Goal: Task Accomplishment & Management: Manage account settings

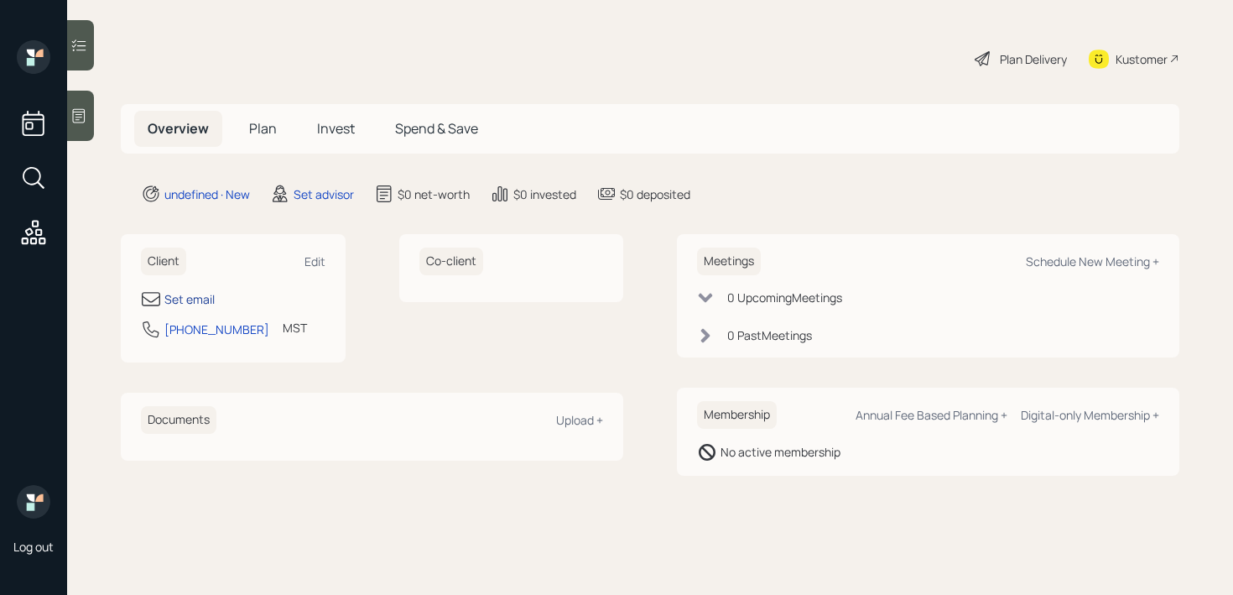
click at [186, 296] on div "Set email" at bounding box center [189, 299] width 50 height 18
select select "America/Denver"
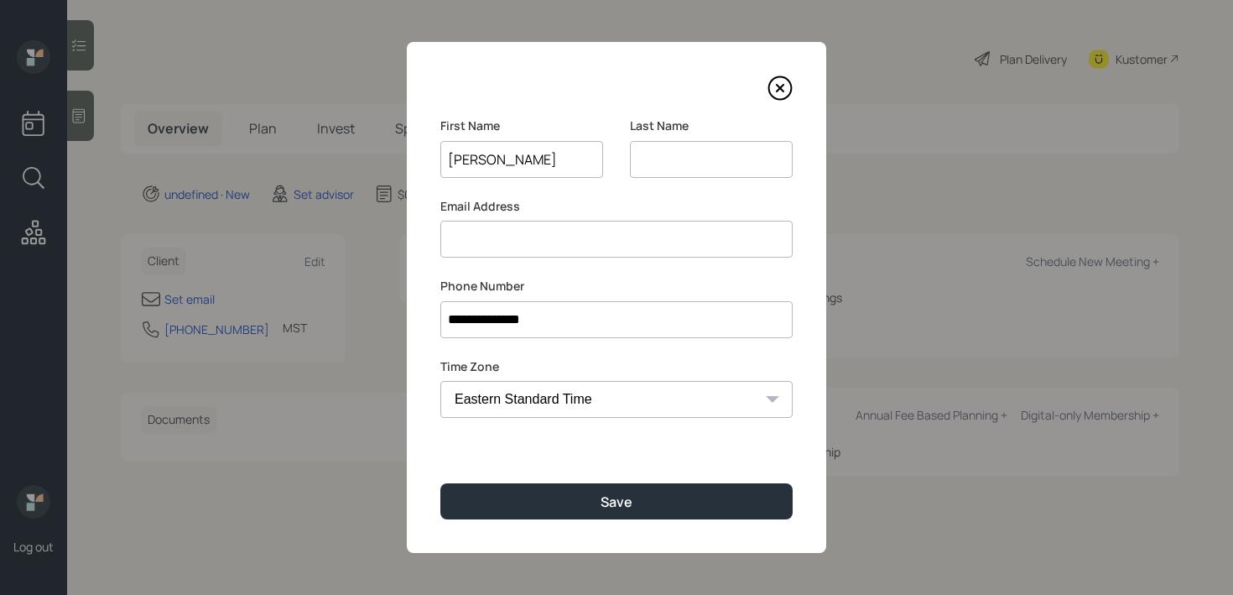
type input "Maureen"
click at [752, 153] on input at bounding box center [711, 159] width 163 height 37
type input "D"
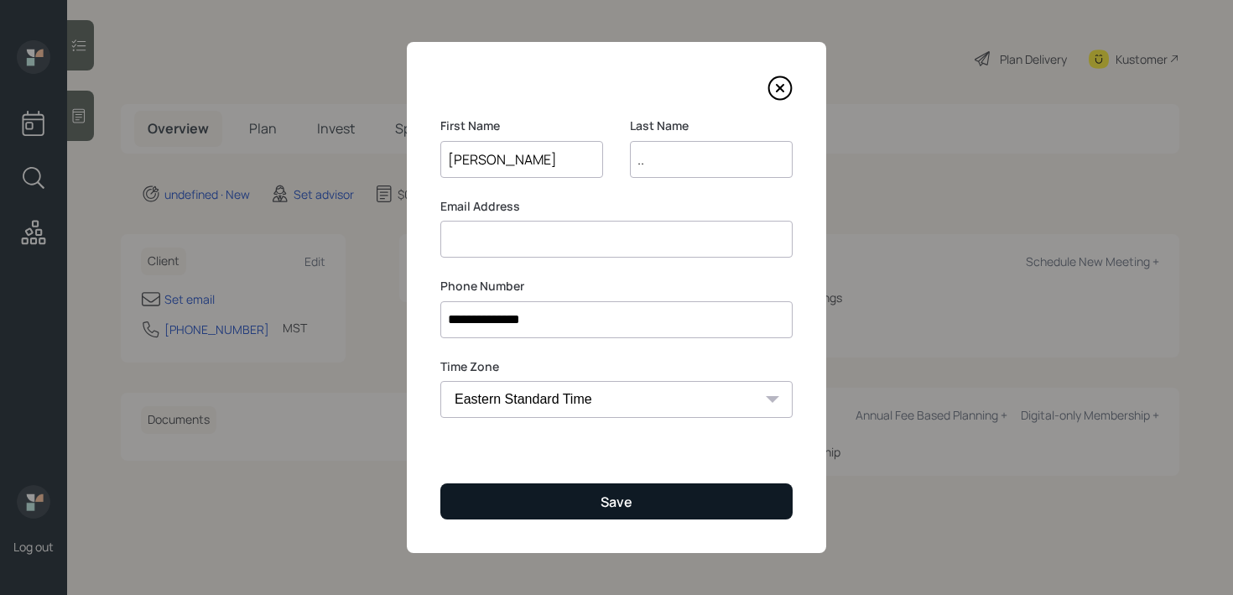
type input ".."
click at [636, 497] on button "Save" at bounding box center [616, 501] width 352 height 36
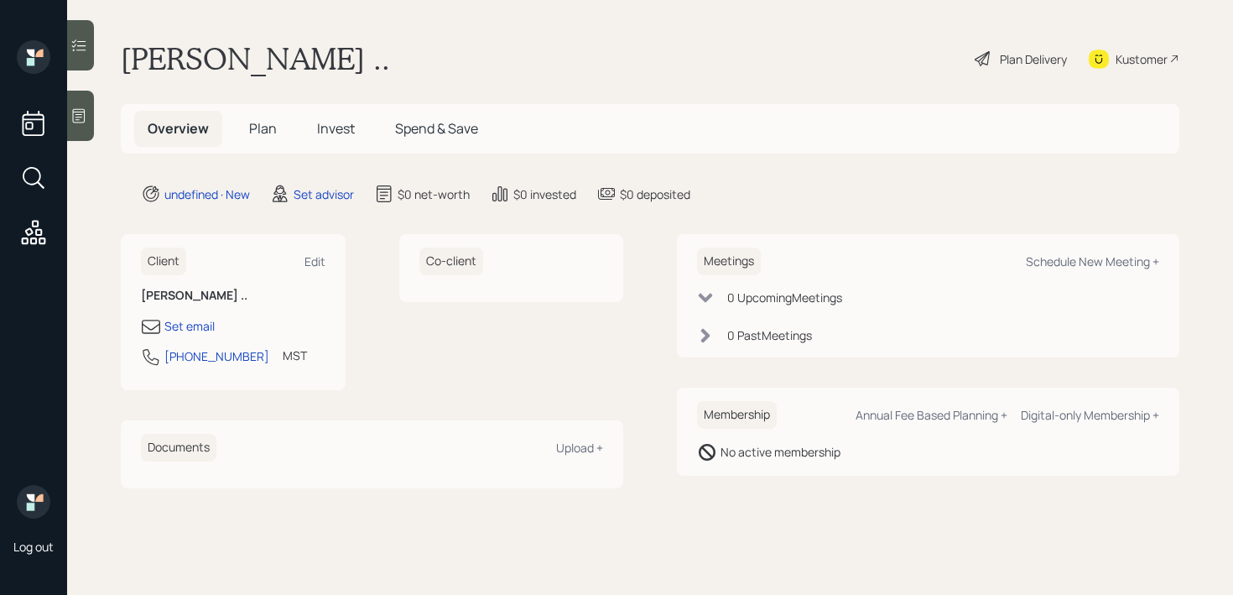
click at [81, 122] on icon at bounding box center [79, 116] width 13 height 14
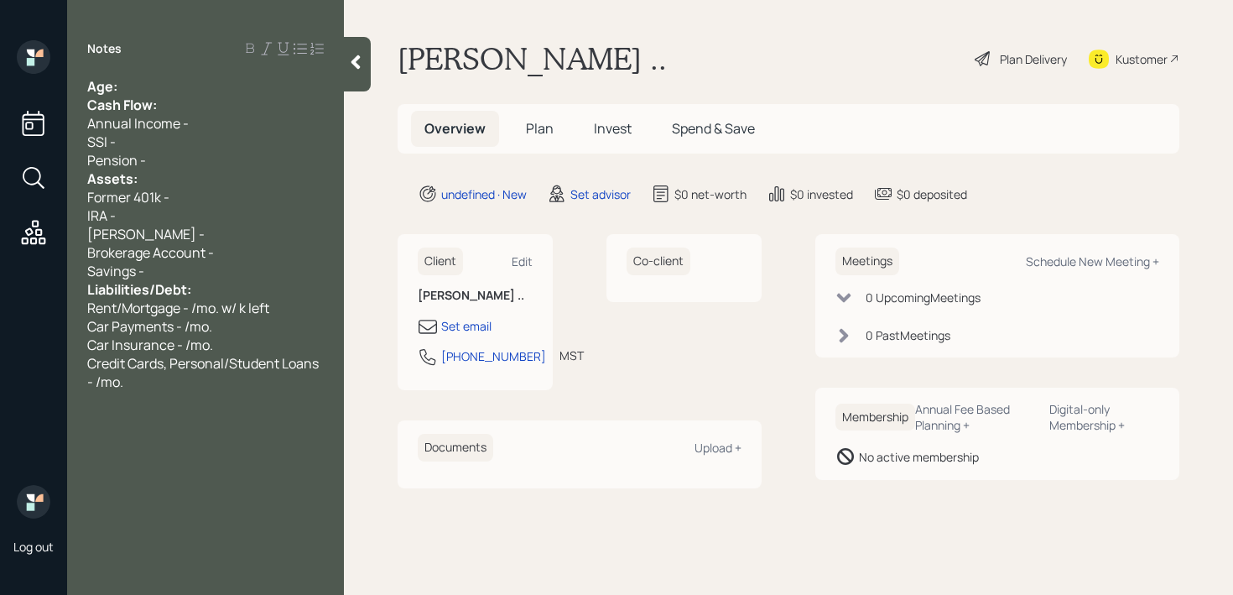
click at [198, 70] on div "Notes Age: Cash Flow: Annual Income - SSI - Pension - Assets: Former 401k - IRA…" at bounding box center [205, 307] width 277 height 534
click at [200, 73] on div "Notes Age: Cash Flow: Annual Income - SSI - Pension - Assets: Former 401k - IRA…" at bounding box center [205, 307] width 277 height 534
click at [200, 84] on div "Age:" at bounding box center [205, 86] width 237 height 18
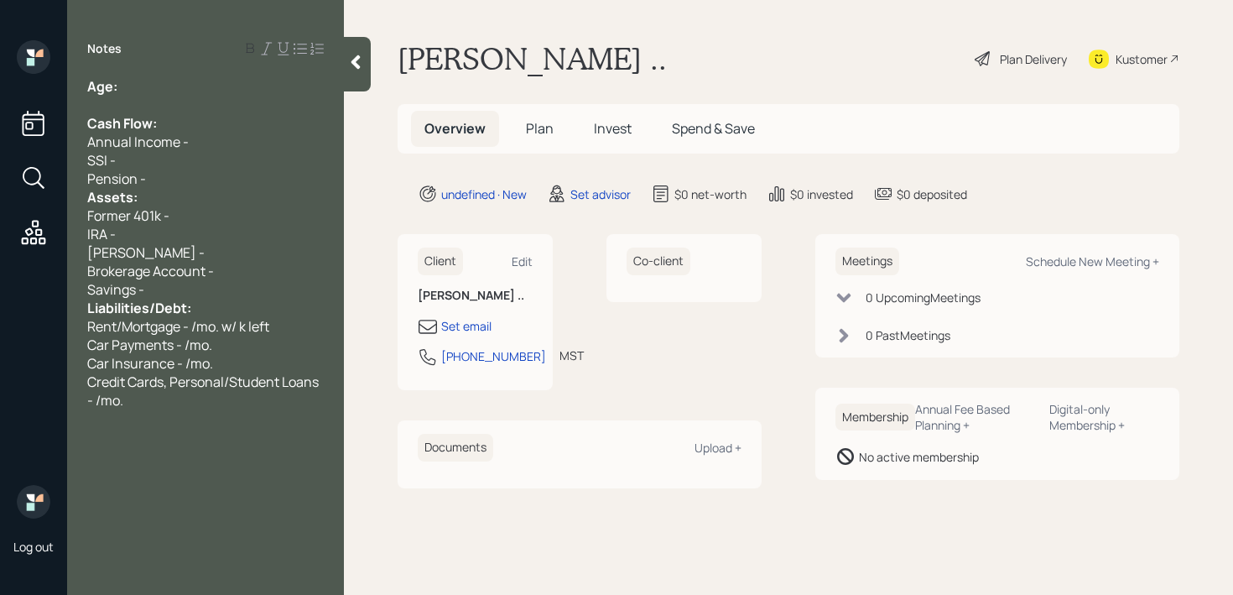
click at [211, 168] on div "SSI -" at bounding box center [205, 160] width 237 height 18
click at [211, 178] on div "Pension -" at bounding box center [205, 178] width 237 height 18
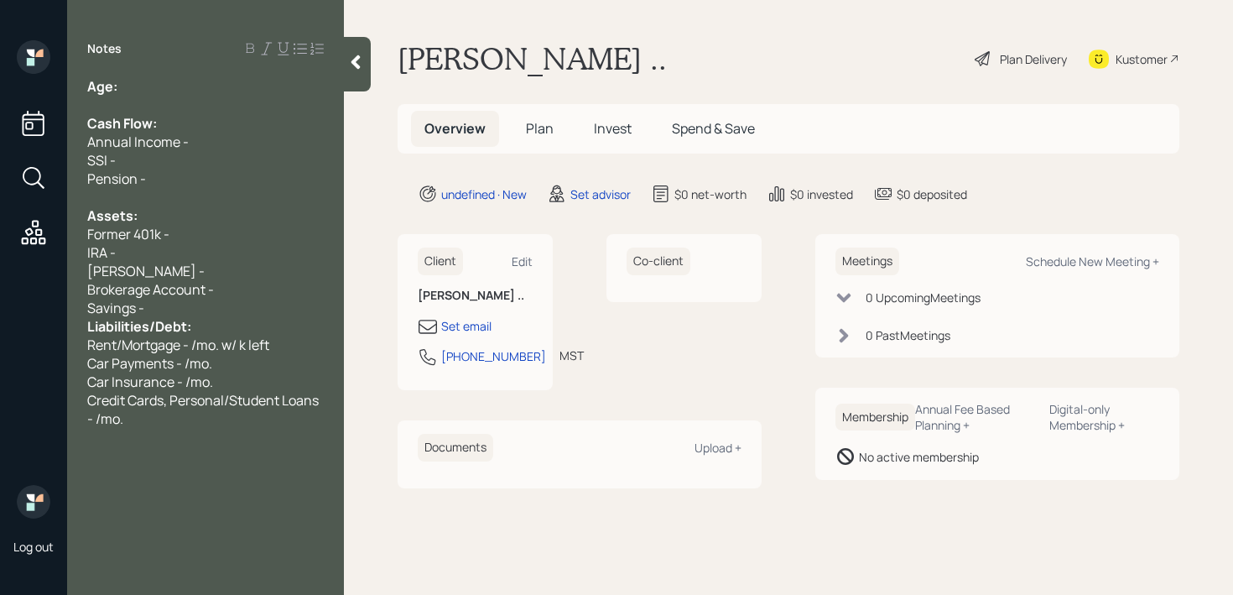
click at [208, 319] on div "Liabilities/Debt:" at bounding box center [205, 326] width 237 height 18
click at [227, 302] on div "Savings -" at bounding box center [205, 308] width 237 height 18
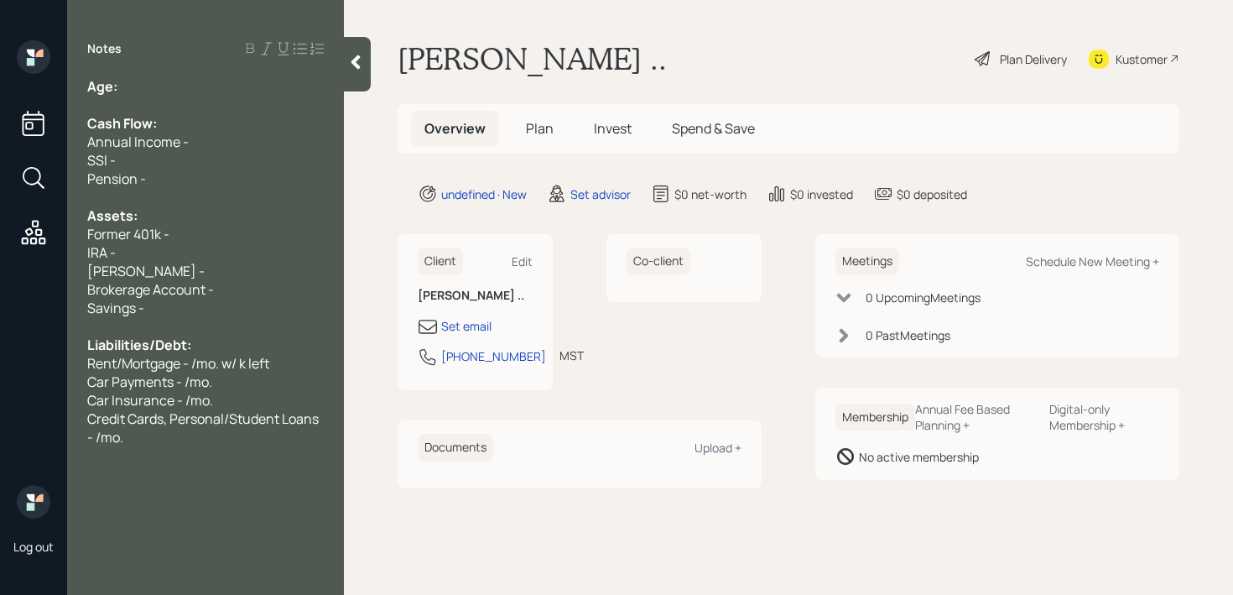
click at [181, 86] on div "Age:" at bounding box center [205, 86] width 237 height 18
drag, startPoint x: 138, startPoint y: 80, endPoint x: 122, endPoint y: 81, distance: 16.0
click at [122, 81] on div "Age: 66" at bounding box center [205, 86] width 237 height 18
click at [167, 82] on div "Age: 66" at bounding box center [205, 86] width 237 height 18
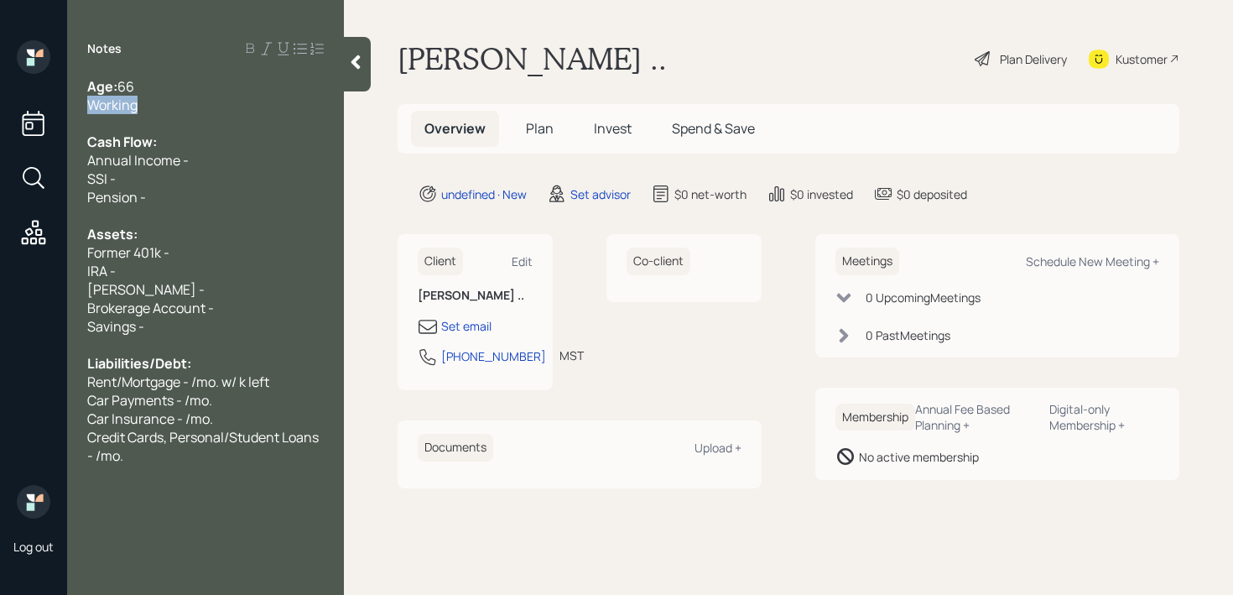
drag, startPoint x: 178, startPoint y: 113, endPoint x: 0, endPoint y: 113, distance: 177.8
click at [0, 113] on div "Log out Notes Age: 66 Working Cash Flow: Annual Income - SSI - Pension - Assets…" at bounding box center [616, 297] width 1233 height 595
click at [144, 221] on div at bounding box center [205, 215] width 237 height 18
click at [198, 278] on div "IRA -" at bounding box center [205, 271] width 237 height 18
click at [199, 278] on div "IRA -" at bounding box center [205, 271] width 237 height 18
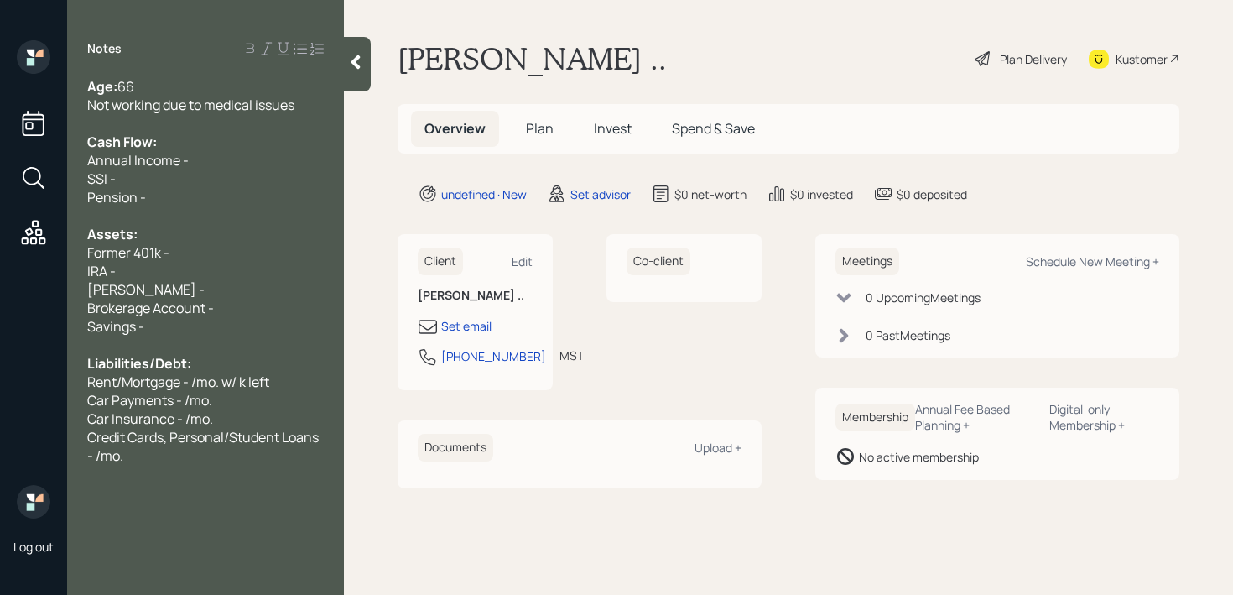
click at [202, 280] on div "Roth IRA -" at bounding box center [205, 289] width 237 height 18
click at [157, 249] on span "Former 401k -" at bounding box center [128, 252] width 82 height 18
click at [183, 274] on div "IRA -" at bounding box center [205, 271] width 237 height 18
click at [185, 271] on div "IRA -" at bounding box center [205, 271] width 237 height 18
drag, startPoint x: 309, startPoint y: 107, endPoint x: 107, endPoint y: 107, distance: 202.2
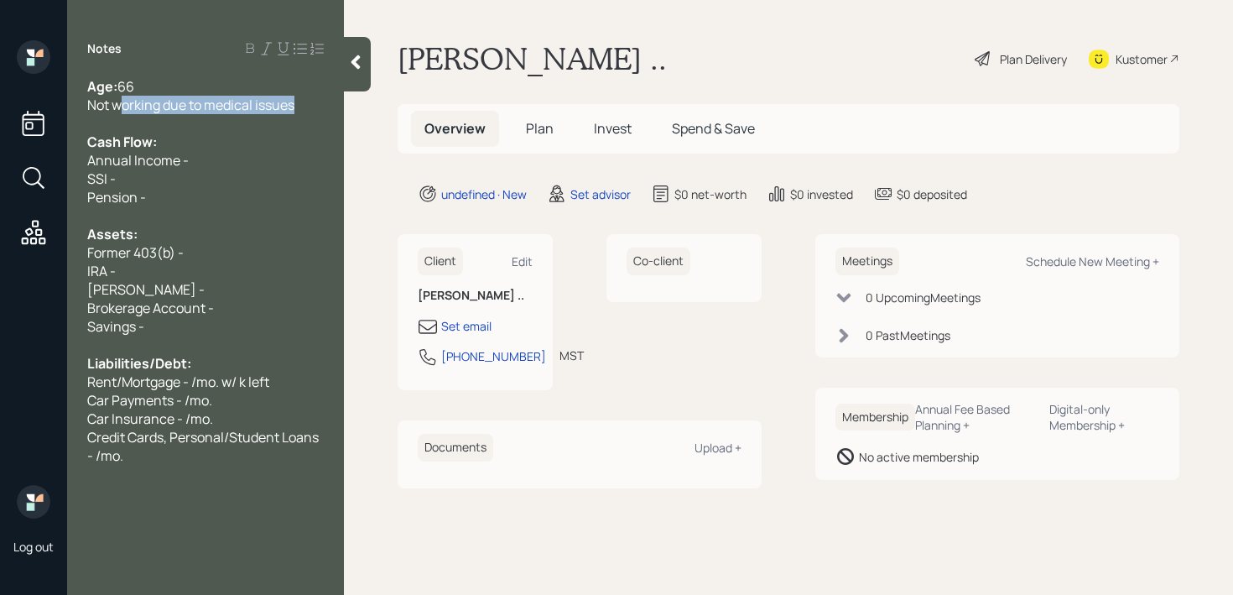
click at [107, 107] on div "Not working due to medical issues" at bounding box center [205, 105] width 237 height 18
click at [204, 233] on div "Assets:" at bounding box center [205, 234] width 237 height 18
click at [204, 241] on div "Assets:" at bounding box center [205, 234] width 237 height 18
click at [204, 248] on div "Former 403(b) -" at bounding box center [205, 252] width 237 height 18
click at [223, 469] on div "Notes Age: 66 Works part-time in school Cash Flow: Annual Income - SSI - Pensio…" at bounding box center [205, 307] width 277 height 534
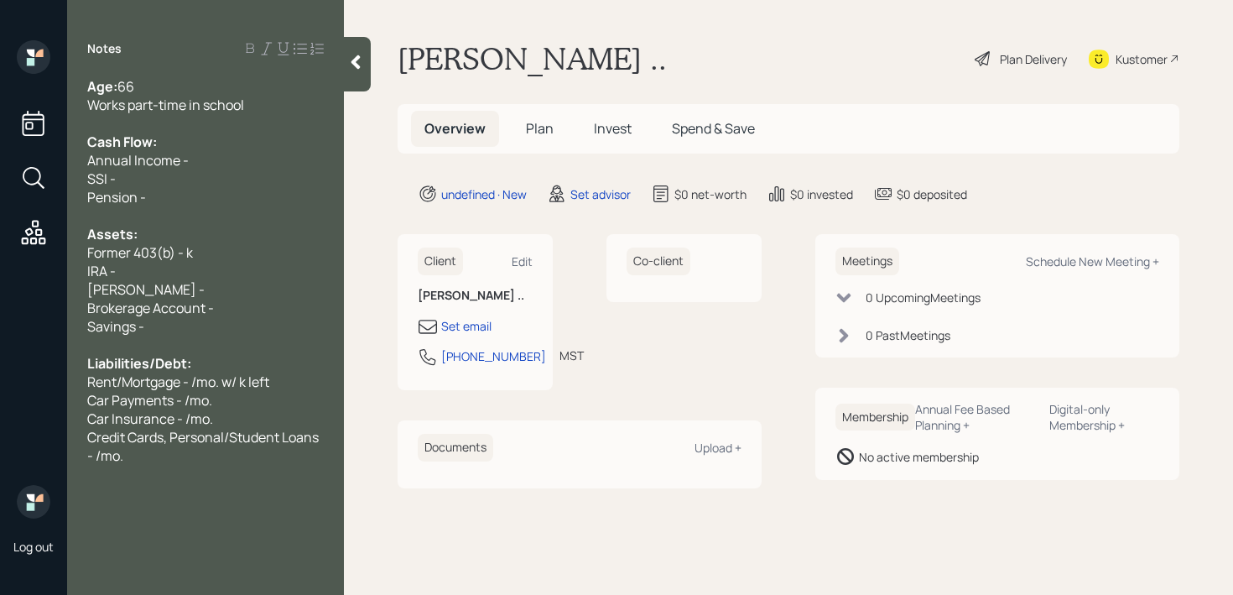
click at [225, 466] on div "Notes Age: 66 Works part-time in school Cash Flow: Annual Income - SSI - Pensio…" at bounding box center [205, 307] width 277 height 534
click at [238, 451] on div "Credit Cards, Personal/Student Loans - /mo." at bounding box center [205, 446] width 237 height 37
click at [248, 325] on div "Savings -" at bounding box center [205, 326] width 237 height 18
click at [242, 502] on div "Notes Age: 66 Works part-time in school Cash Flow: Annual Income - SSI - Pensio…" at bounding box center [205, 307] width 277 height 534
click at [242, 497] on div "plans on selling property" at bounding box center [205, 492] width 237 height 18
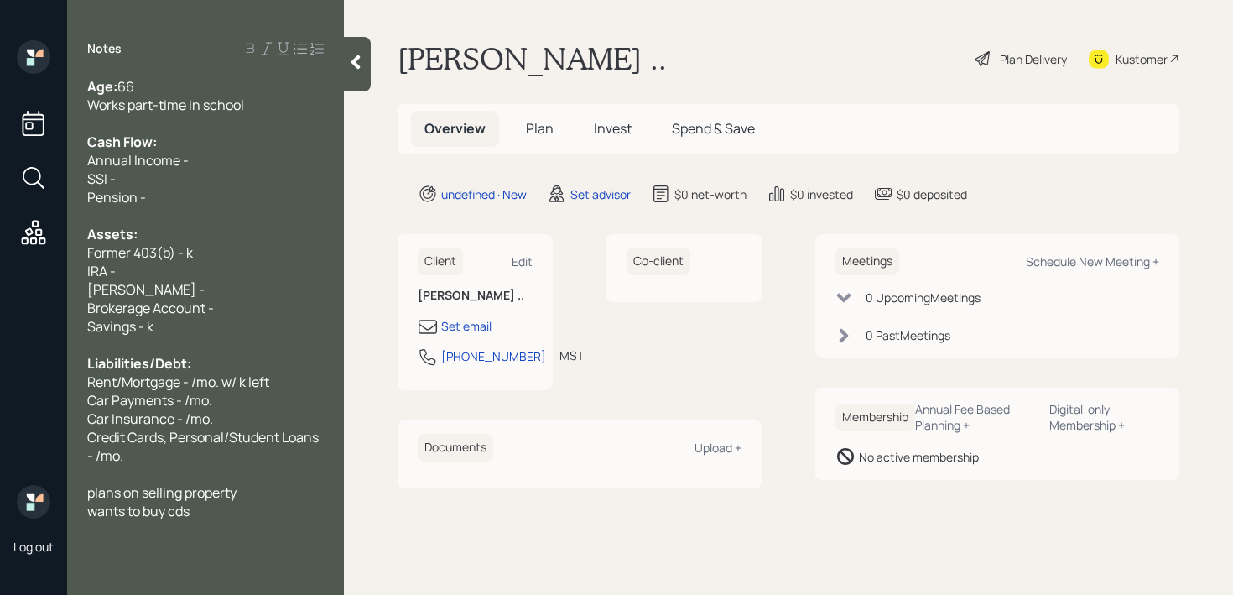
click at [196, 250] on div "Former 403(b) - k" at bounding box center [205, 252] width 237 height 18
click at [140, 281] on span "Roth IRA -" at bounding box center [145, 289] width 117 height 18
click at [175, 281] on div "Roth IRA -" at bounding box center [205, 289] width 237 height 18
drag, startPoint x: 175, startPoint y: 281, endPoint x: 153, endPoint y: 281, distance: 22.6
click at [153, 281] on div "Roth IRA -" at bounding box center [205, 289] width 237 height 18
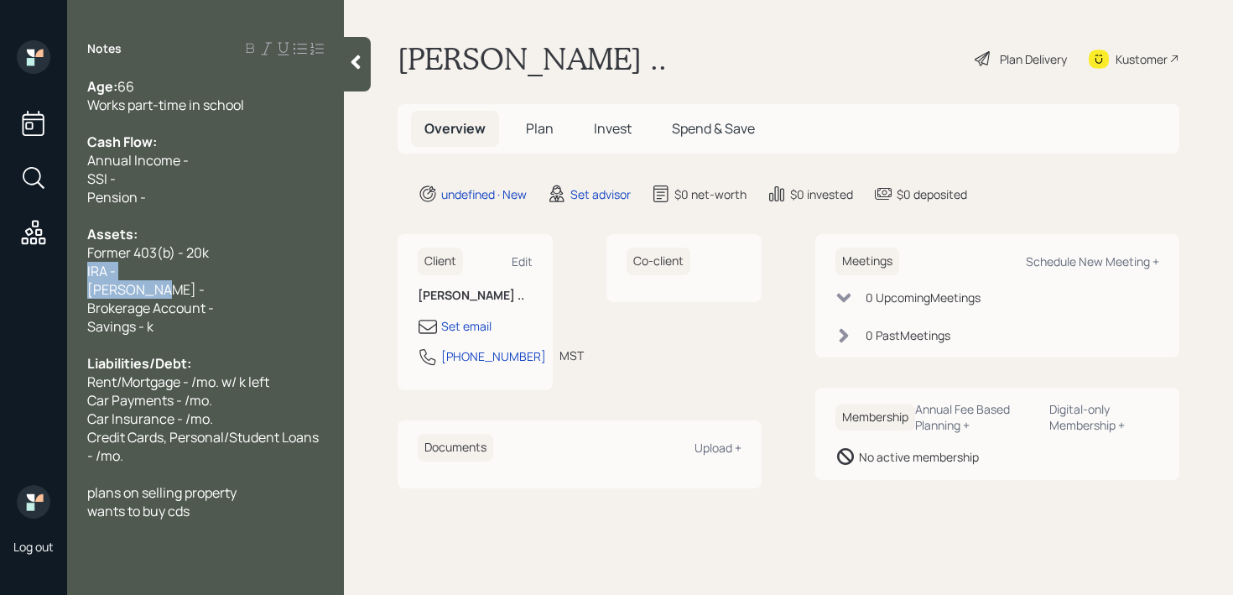
drag, startPoint x: 156, startPoint y: 287, endPoint x: 79, endPoint y: 270, distance: 79.0
click at [79, 270] on div "Age: 66 Works part-time in school Cash Flow: Annual Income - SSI - Pension - As…" at bounding box center [205, 298] width 277 height 443
click at [266, 308] on div "Brokerage Account -" at bounding box center [205, 308] width 237 height 18
drag, startPoint x: 266, startPoint y: 308, endPoint x: 22, endPoint y: 308, distance: 244.1
click at [22, 308] on div "Log out Notes Age: 66 Works part-time in school Cash Flow: Annual Income - SSI …" at bounding box center [616, 297] width 1233 height 595
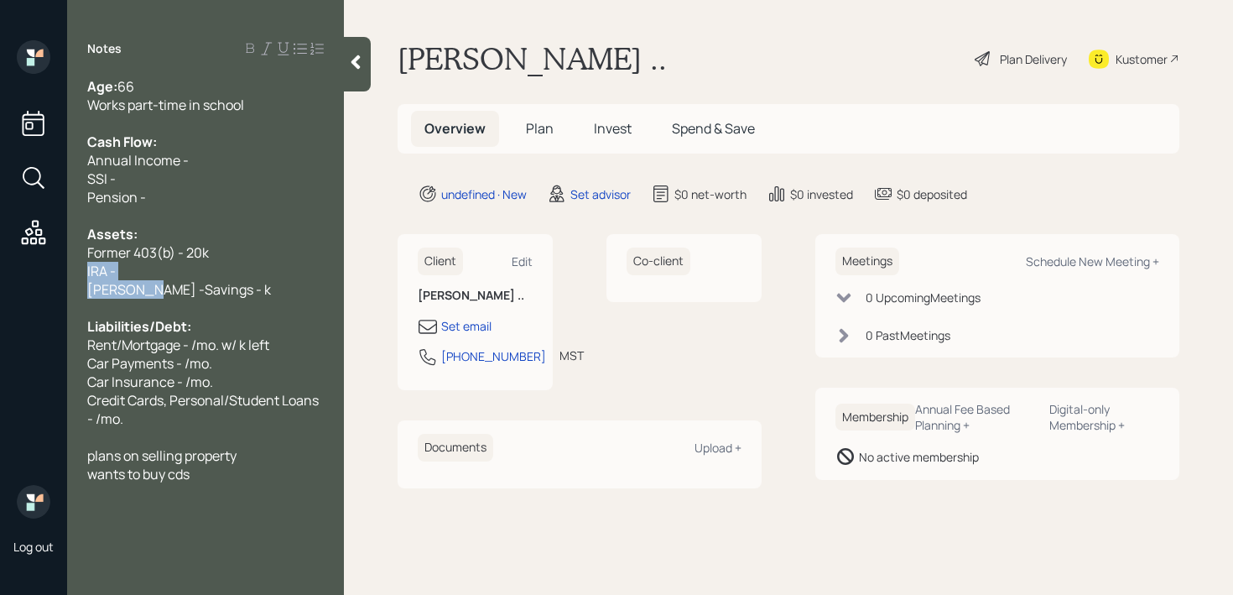
drag, startPoint x: 145, startPoint y: 286, endPoint x: 49, endPoint y: 273, distance: 96.5
click at [49, 273] on div "Log out Notes Age: 66 Works part-time in school Cash Flow: Annual Income - SSI …" at bounding box center [616, 297] width 1233 height 595
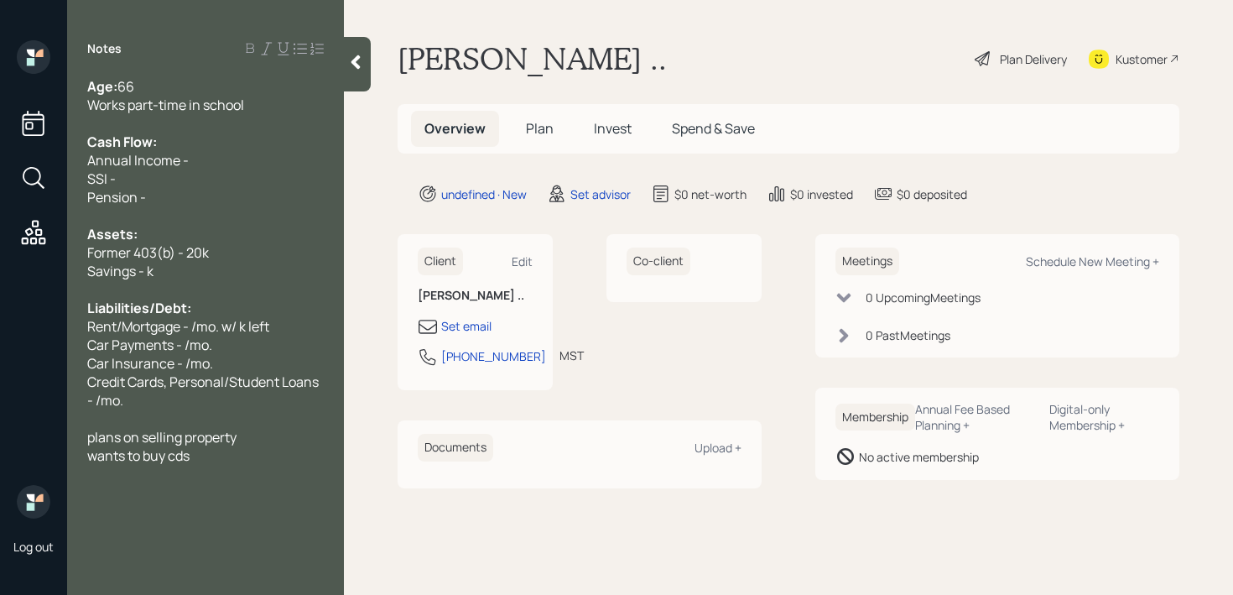
click at [146, 272] on span "Savings - k" at bounding box center [120, 271] width 66 height 18
click at [236, 400] on div "Credit Cards, Personal/Student Loans - /mo." at bounding box center [205, 390] width 237 height 37
click at [232, 416] on div at bounding box center [205, 418] width 237 height 18
click at [246, 329] on span "Rent/Mortgage - /mo. w/ k left" at bounding box center [178, 326] width 182 height 18
click at [246, 268] on div "Savings - 5k" at bounding box center [205, 271] width 237 height 18
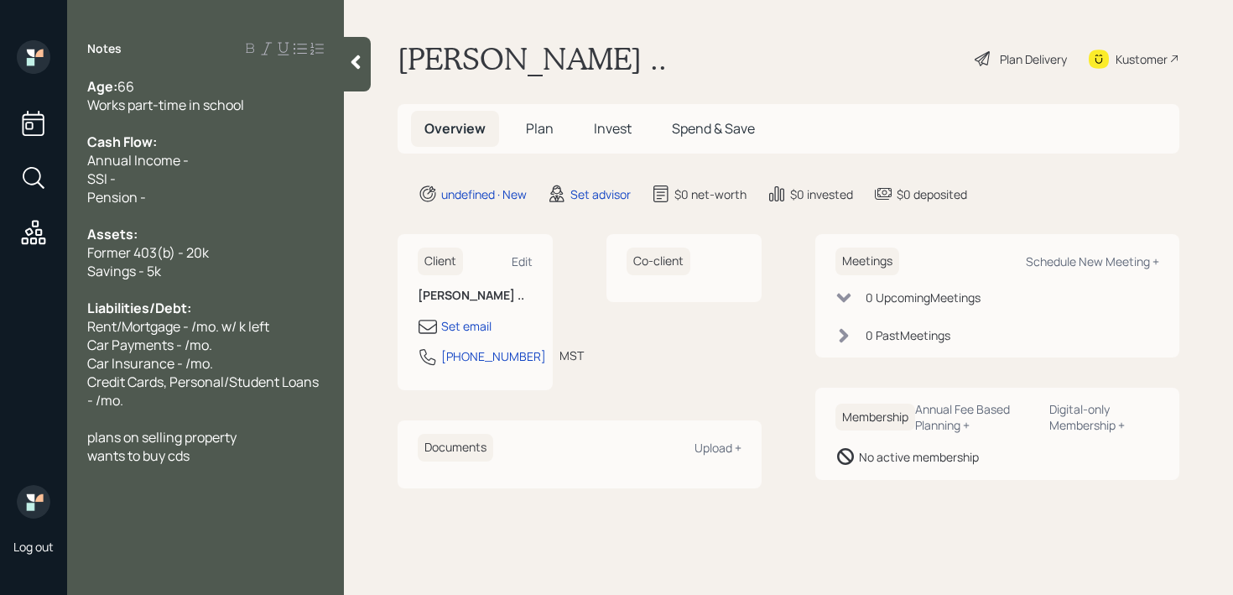
click at [249, 252] on div "Former 403(b) - 20k" at bounding box center [205, 252] width 237 height 18
click at [207, 196] on div "Pension -" at bounding box center [205, 197] width 237 height 18
click at [216, 165] on div "Annual Income -" at bounding box center [205, 160] width 237 height 18
click at [202, 185] on div "SSI -" at bounding box center [205, 178] width 237 height 18
click at [210, 154] on div "Annual Income -" at bounding box center [205, 160] width 237 height 18
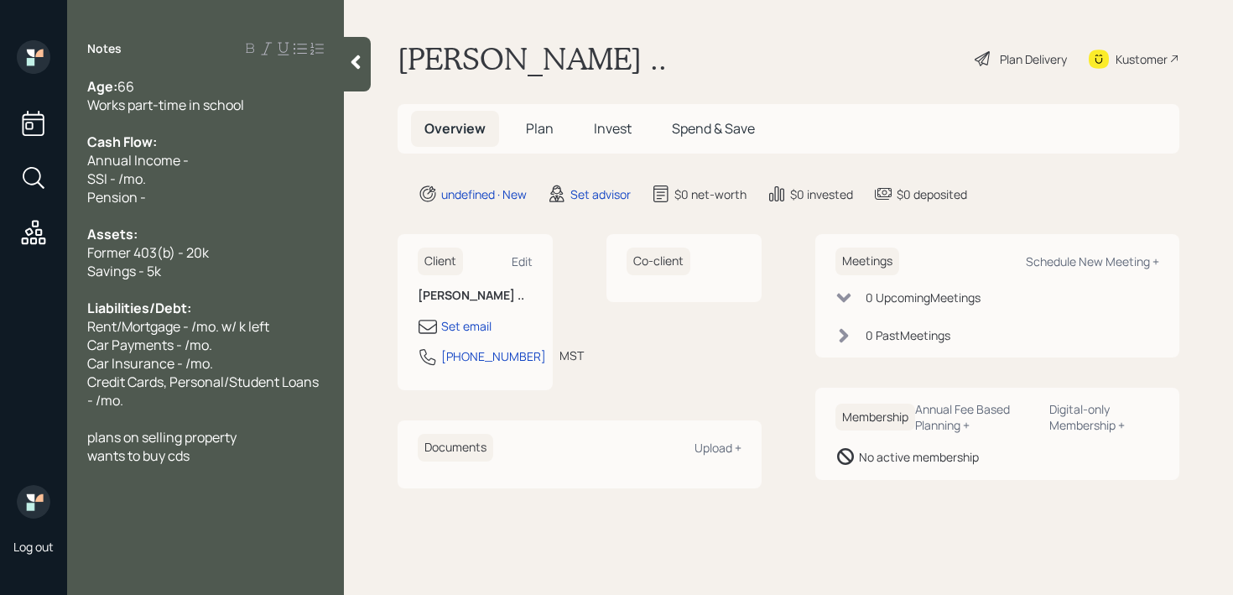
click at [205, 104] on span "Works part-time in school" at bounding box center [165, 105] width 157 height 18
click at [196, 160] on div "Annual Income -" at bounding box center [205, 160] width 237 height 18
click at [208, 165] on span "Annual Income - 1.5k (net)" at bounding box center [167, 160] width 161 height 18
drag, startPoint x: 190, startPoint y: 161, endPoint x: 289, endPoint y: 161, distance: 98.1
click at [289, 162] on div "Annual Income - 1.5k/mo. (net)" at bounding box center [205, 160] width 237 height 18
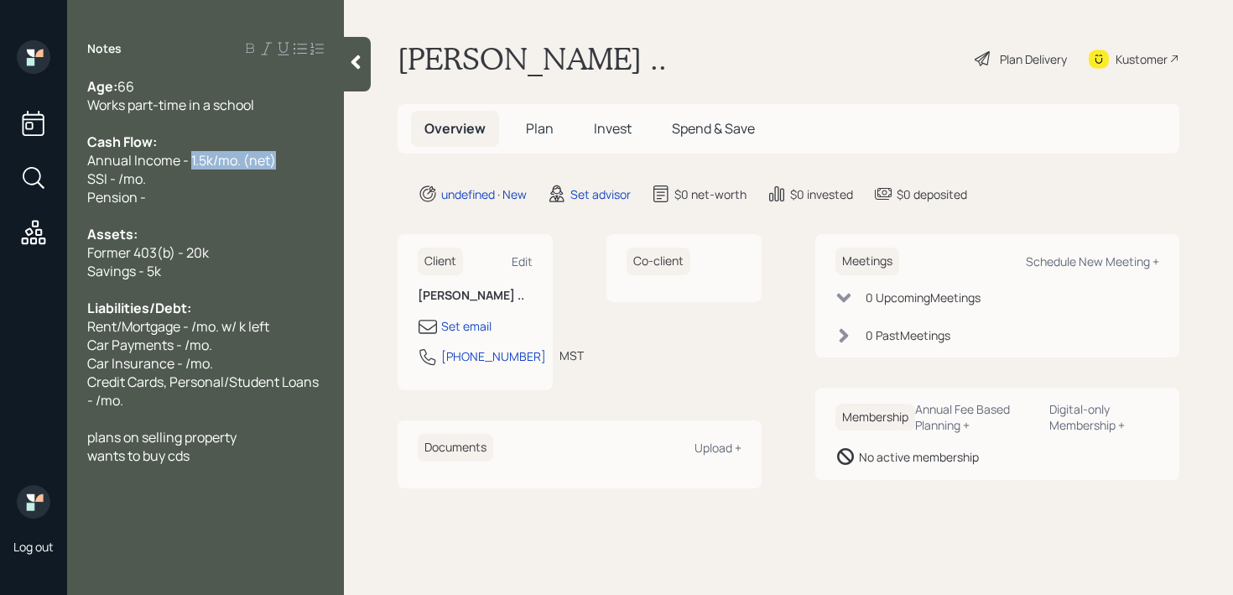
copy span "1.5k/mo. (net)"
drag, startPoint x: 122, startPoint y: 178, endPoint x: 351, endPoint y: 0, distance: 289.9
click at [122, 178] on span "SSI - /mo." at bounding box center [116, 178] width 59 height 18
drag, startPoint x: 202, startPoint y: 205, endPoint x: 22, endPoint y: 205, distance: 180.4
click at [22, 205] on div "Log out Notes Age: 66 Works part-time in a school Cash Flow: Annual Income - SS…" at bounding box center [616, 297] width 1233 height 595
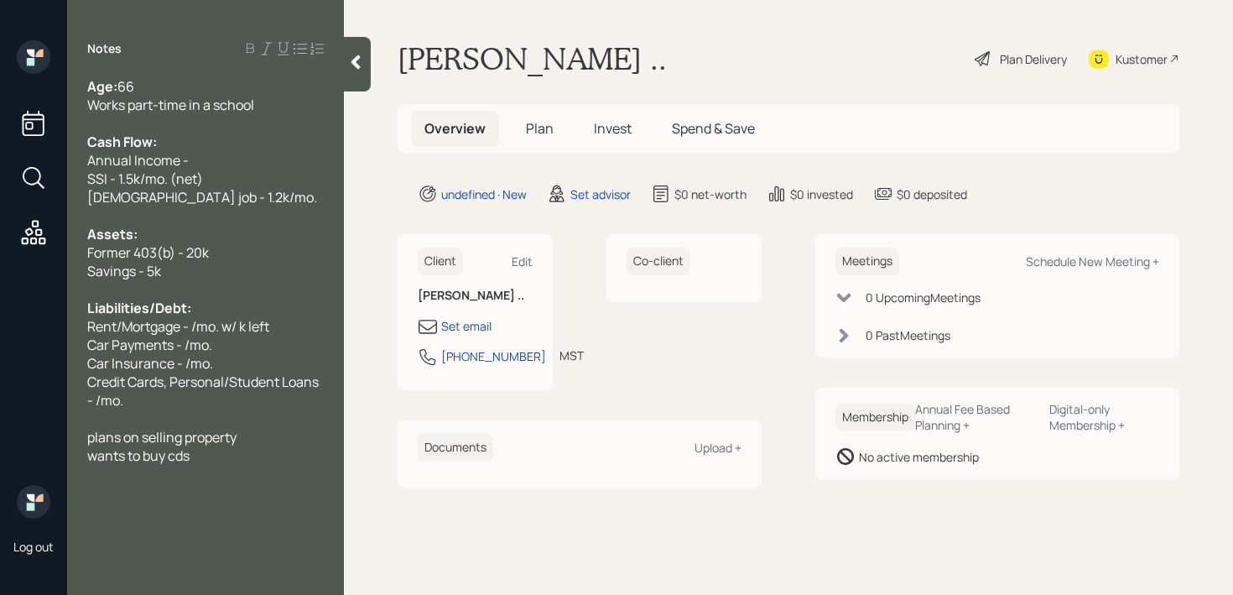
drag, startPoint x: 193, startPoint y: 156, endPoint x: 0, endPoint y: 141, distance: 193.5
click at [45, 154] on div "Log out Notes Age: 66 Works part-time in a school Cash Flow: Annual Income - SS…" at bounding box center [616, 297] width 1233 height 595
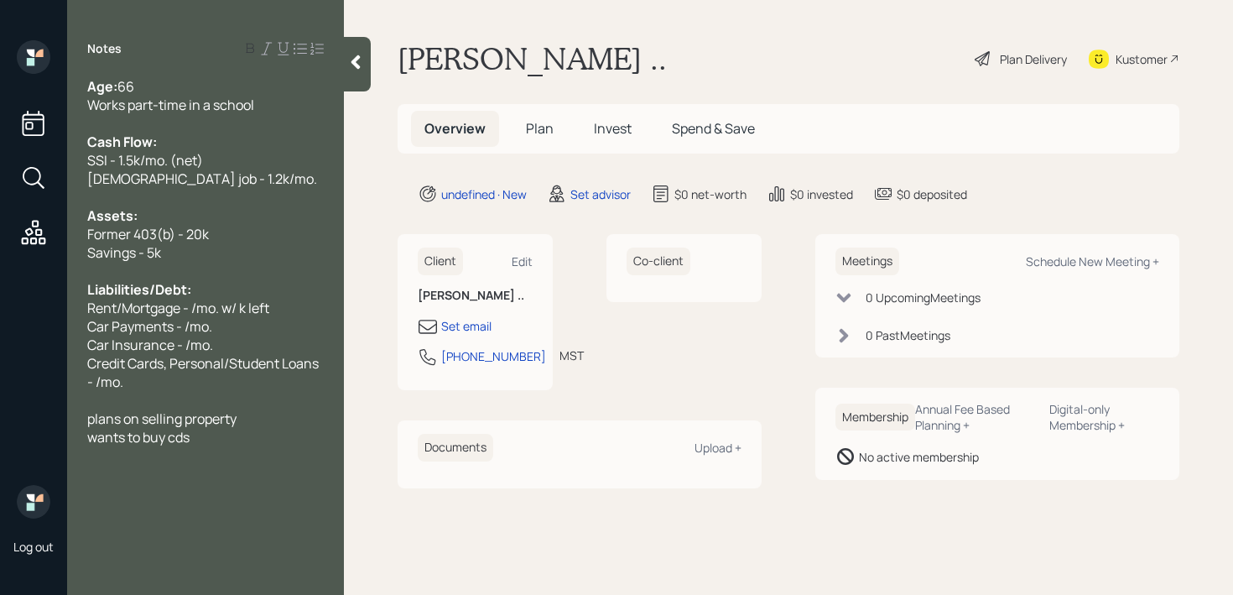
click at [176, 264] on div at bounding box center [205, 271] width 237 height 18
click at [194, 310] on span "Rent/Mortgage - /mo. w/ k left" at bounding box center [178, 308] width 182 height 18
click at [194, 351] on span "Car Insurance - /mo." at bounding box center [150, 345] width 126 height 18
click at [194, 386] on div "Credit Cards, Personal/Student Loans - /mo." at bounding box center [205, 372] width 237 height 37
click at [201, 300] on span "Rent/Mortgage - /mo. w/ k left" at bounding box center [178, 308] width 182 height 18
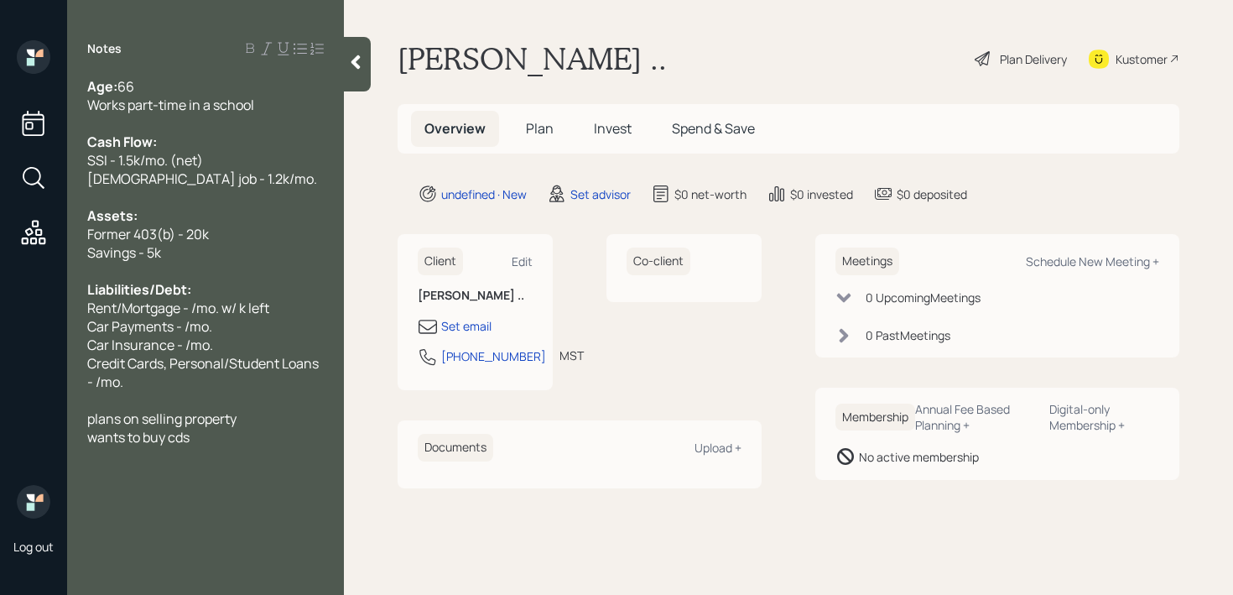
drag, startPoint x: 214, startPoint y: 267, endPoint x: 209, endPoint y: 428, distance: 161.1
click at [214, 267] on div at bounding box center [205, 271] width 237 height 18
click at [209, 428] on div "wants to buy cds" at bounding box center [205, 437] width 237 height 18
drag, startPoint x: 186, startPoint y: 305, endPoint x: 158, endPoint y: 305, distance: 28.5
click at [158, 305] on span "Rent/Mortgage - /mo. w/ k left" at bounding box center [178, 308] width 182 height 18
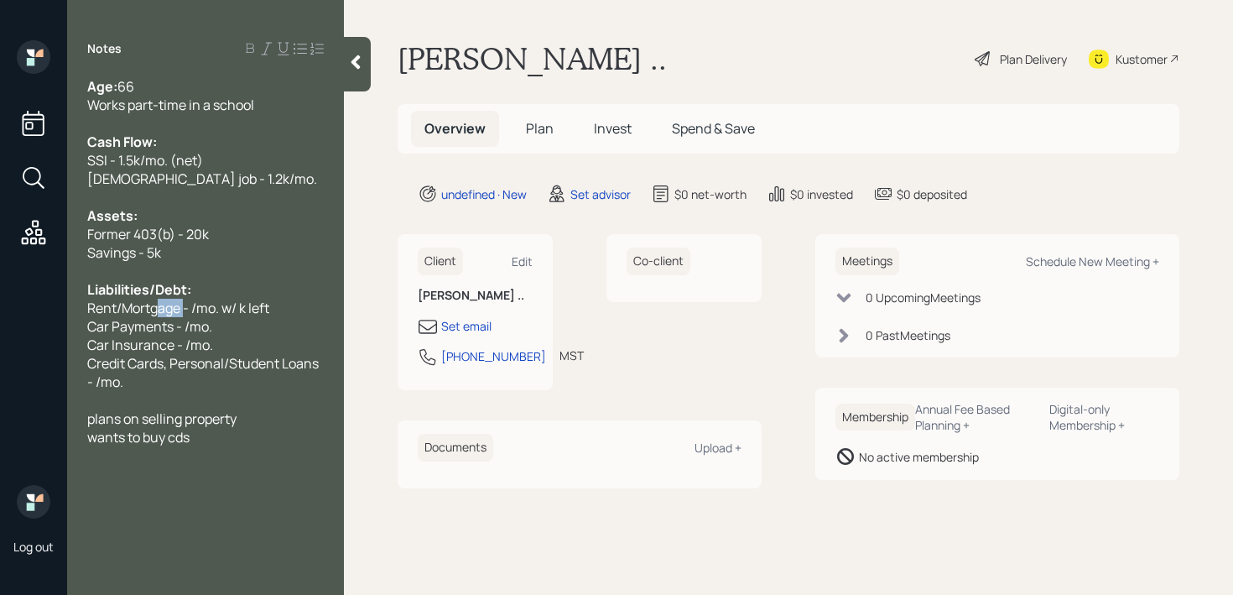
click at [158, 305] on span "Rent/Mortgage - /mo. w/ k left" at bounding box center [178, 308] width 182 height 18
drag, startPoint x: 226, startPoint y: 305, endPoint x: 4, endPoint y: 305, distance: 221.5
click at [4, 305] on div "Log out Notes Age: 66 Works part-time in a school Cash Flow: SSI - 1.5k/mo. (ne…" at bounding box center [616, 297] width 1233 height 595
click at [70, 305] on div "Age: 66 Works part-time in a school Cash Flow: SSI - 1.5k/mo. (net) Part-time j…" at bounding box center [205, 261] width 277 height 369
drag, startPoint x: 185, startPoint y: 305, endPoint x: 0, endPoint y: 305, distance: 185.4
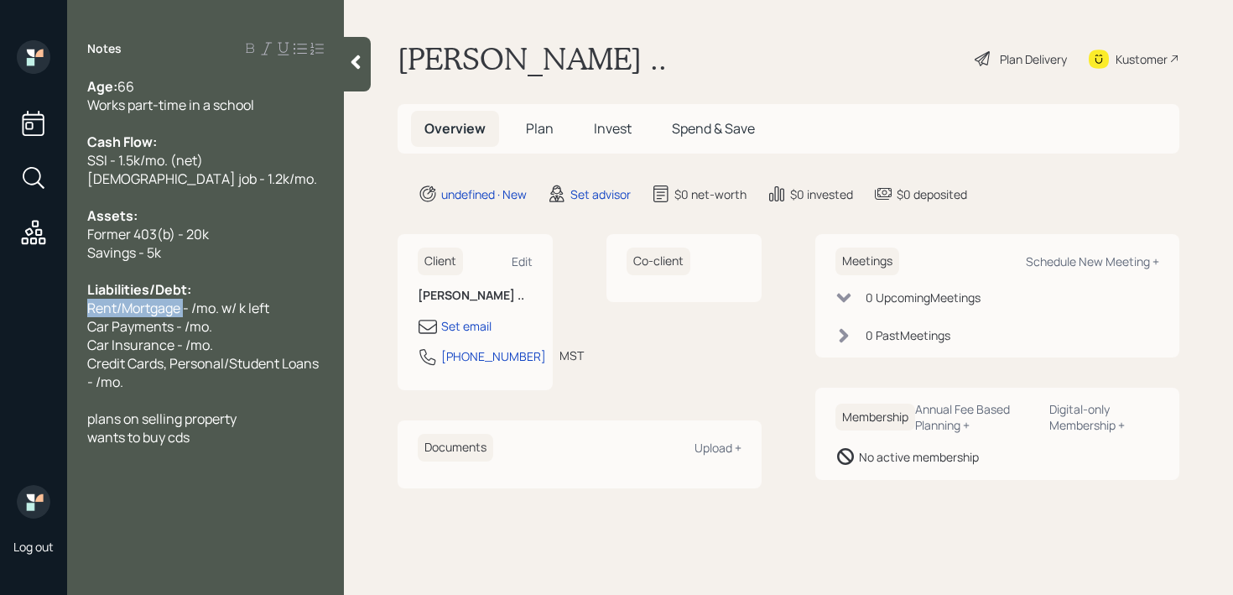
click at [0, 305] on div "Log out Notes Age: 66 Works part-time in a school Cash Flow: SSI - 1.5k/mo. (ne…" at bounding box center [616, 297] width 1233 height 595
drag, startPoint x: 263, startPoint y: 302, endPoint x: 185, endPoint y: 301, distance: 77.2
click at [185, 301] on div "Rent - 300/mo. w/ k left" at bounding box center [205, 308] width 237 height 18
click at [209, 336] on span "Car Insurance - /mo." at bounding box center [150, 345] width 126 height 18
drag, startPoint x: 185, startPoint y: 340, endPoint x: 235, endPoint y: 315, distance: 55.9
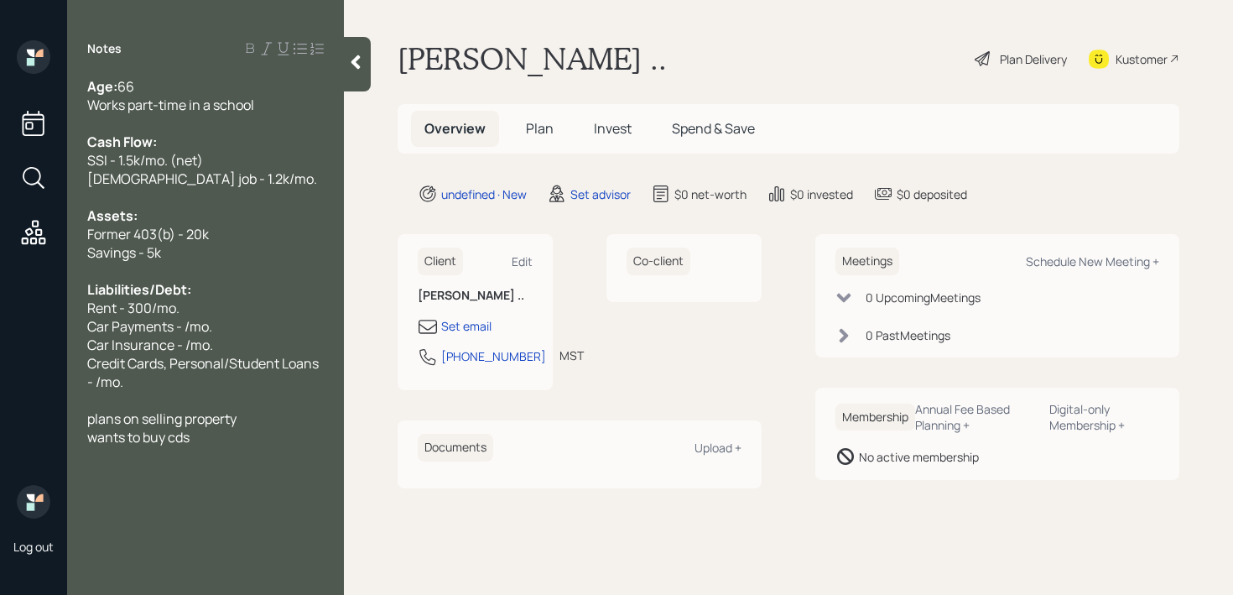
click at [185, 340] on span "Car Insurance - /mo." at bounding box center [150, 345] width 126 height 18
click at [175, 391] on div at bounding box center [205, 400] width 237 height 18
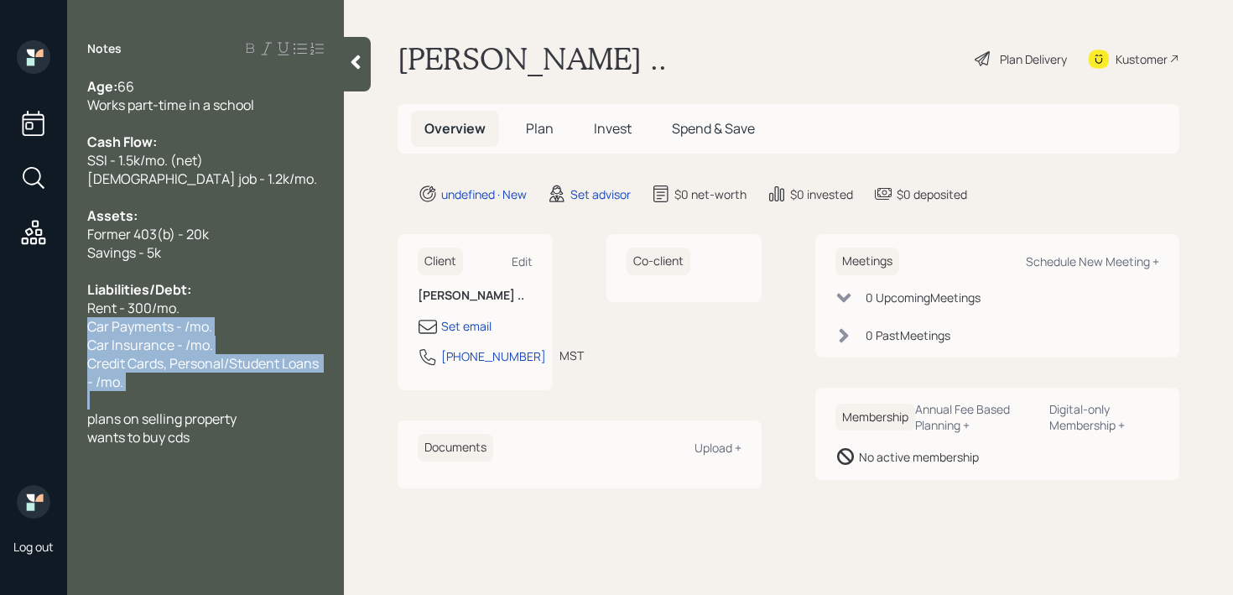
drag, startPoint x: 175, startPoint y: 391, endPoint x: 86, endPoint y: 330, distance: 108.7
click at [86, 330] on div "Age: 66 Works part-time in a school Cash Flow: SSI - 1.5k/mo. (net) Part-time j…" at bounding box center [205, 261] width 277 height 369
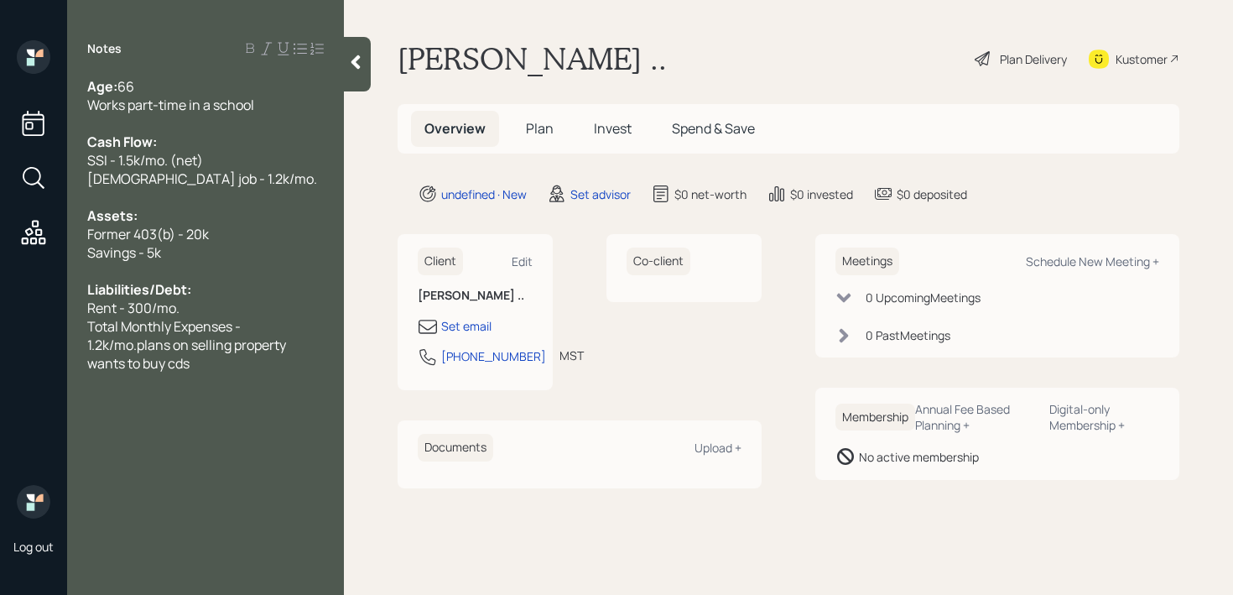
click at [192, 234] on span "Former 403(b) - 20k" at bounding box center [148, 234] width 122 height 18
click at [192, 238] on span "Former 403(b) - 20k" at bounding box center [148, 234] width 122 height 18
click at [272, 244] on div "Savings - 5k" at bounding box center [205, 252] width 237 height 18
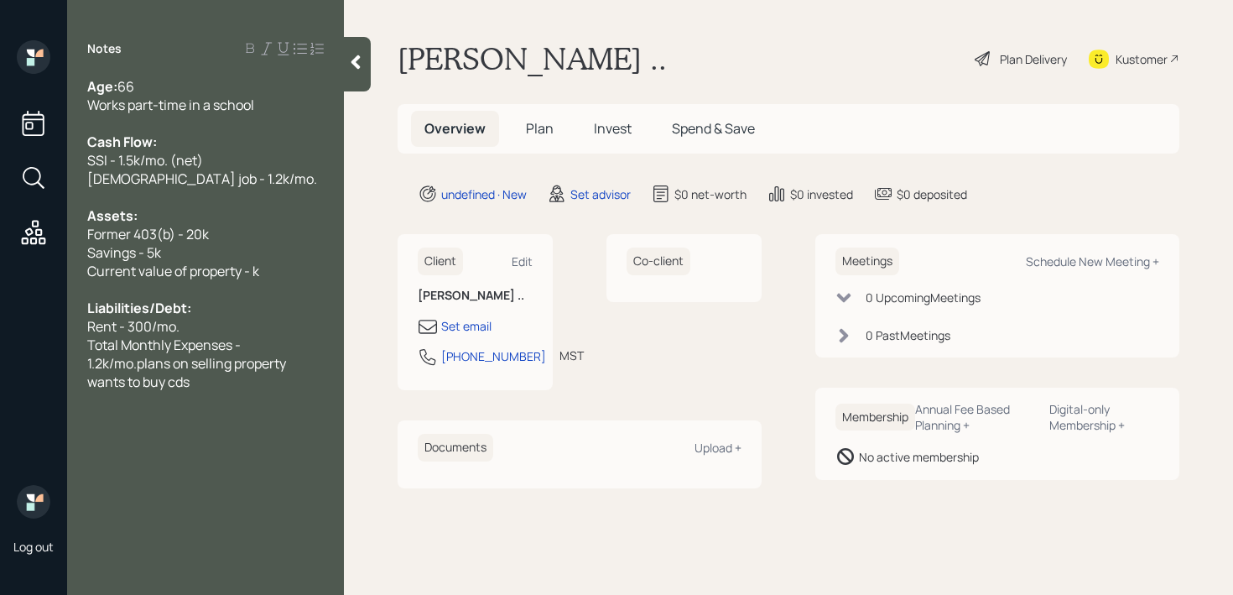
click at [271, 277] on div "Current value of property - k" at bounding box center [205, 271] width 237 height 18
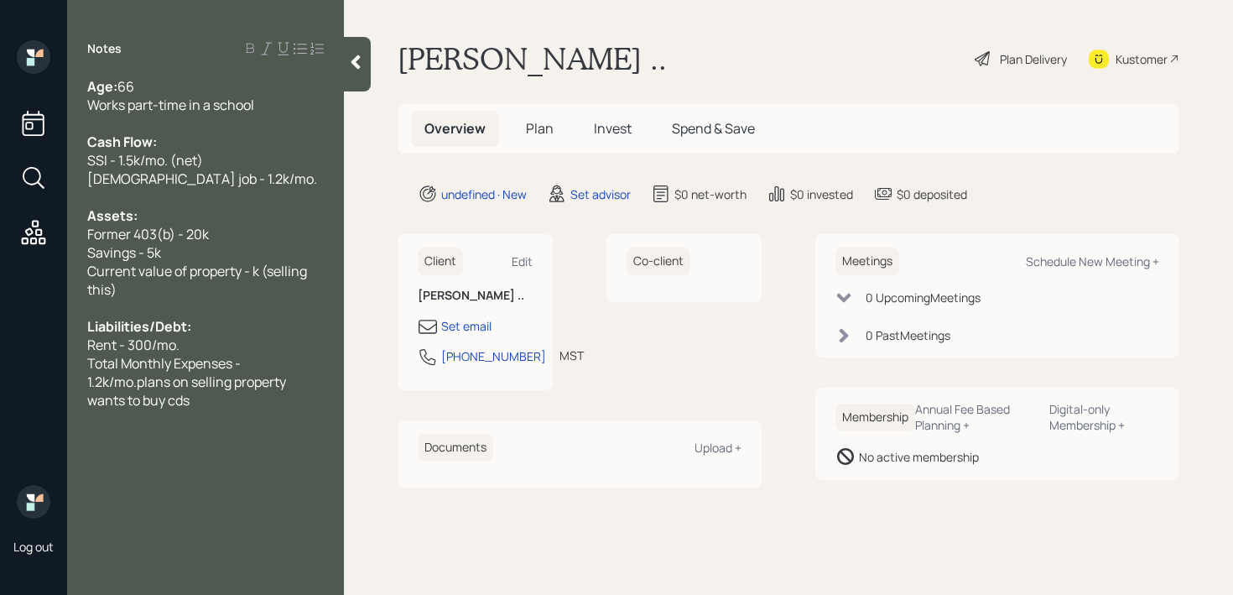
click at [256, 277] on span "Current value of property - k (selling this)" at bounding box center [198, 280] width 222 height 37
click at [159, 295] on span "Current value of property - 240k (selling this)" at bounding box center [186, 280] width 198 height 37
drag, startPoint x: 196, startPoint y: 291, endPoint x: 74, endPoint y: 291, distance: 122.5
click at [77, 291] on div "Age: 66 Works part-time in a school Cash Flow: SSI - 1.5k/mo. (net) Part-time j…" at bounding box center [205, 243] width 277 height 332
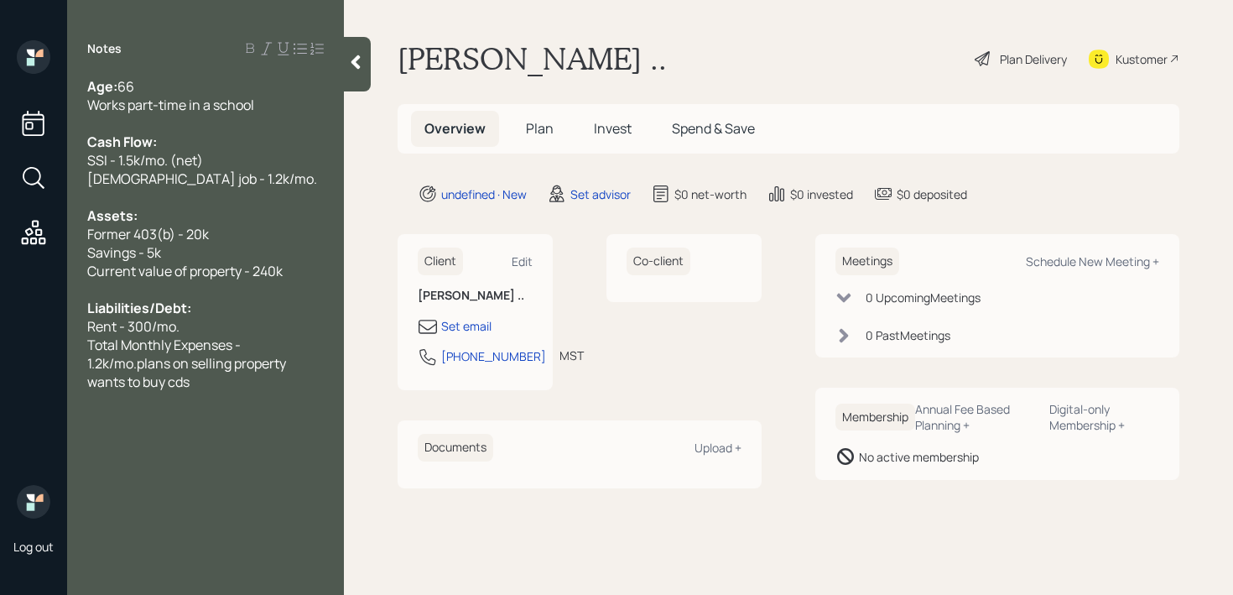
click at [91, 362] on span "Total Monthly Expenses - 1.2k/mo.plans on selling property" at bounding box center [186, 354] width 199 height 37
click at [138, 366] on span "Total Monthly Expenses - 1.2k/mo.plans on selling property" at bounding box center [186, 354] width 199 height 37
click at [208, 397] on div "wants to buy cds" at bounding box center [205, 400] width 237 height 18
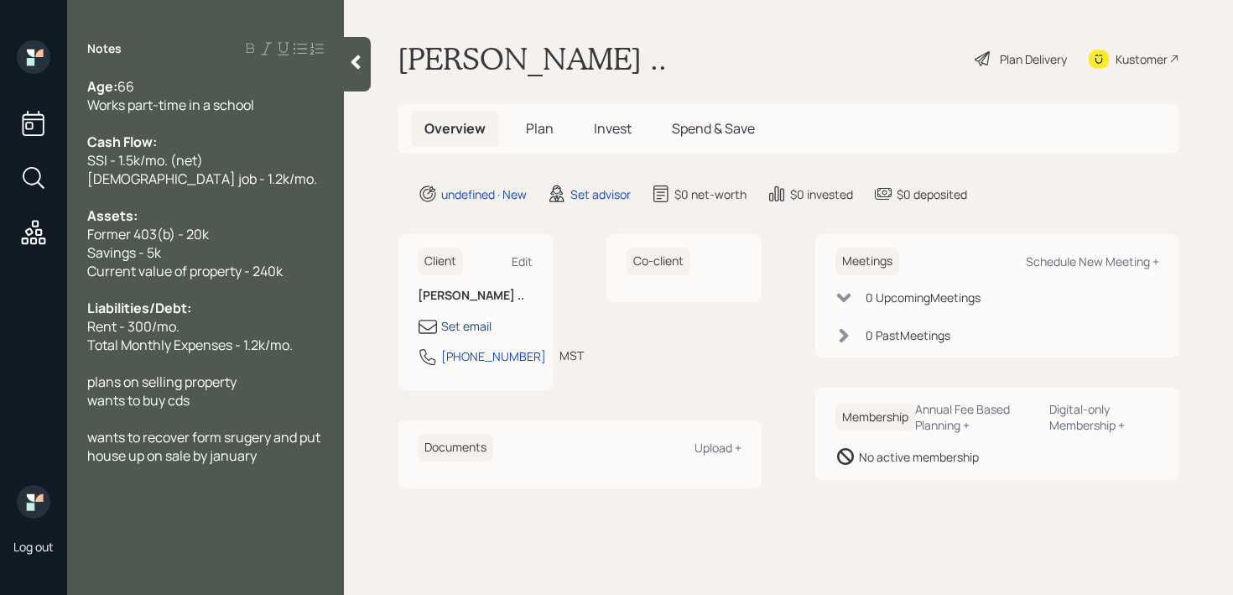
click at [442, 320] on div "Set email" at bounding box center [466, 326] width 50 height 18
select select "America/Denver"
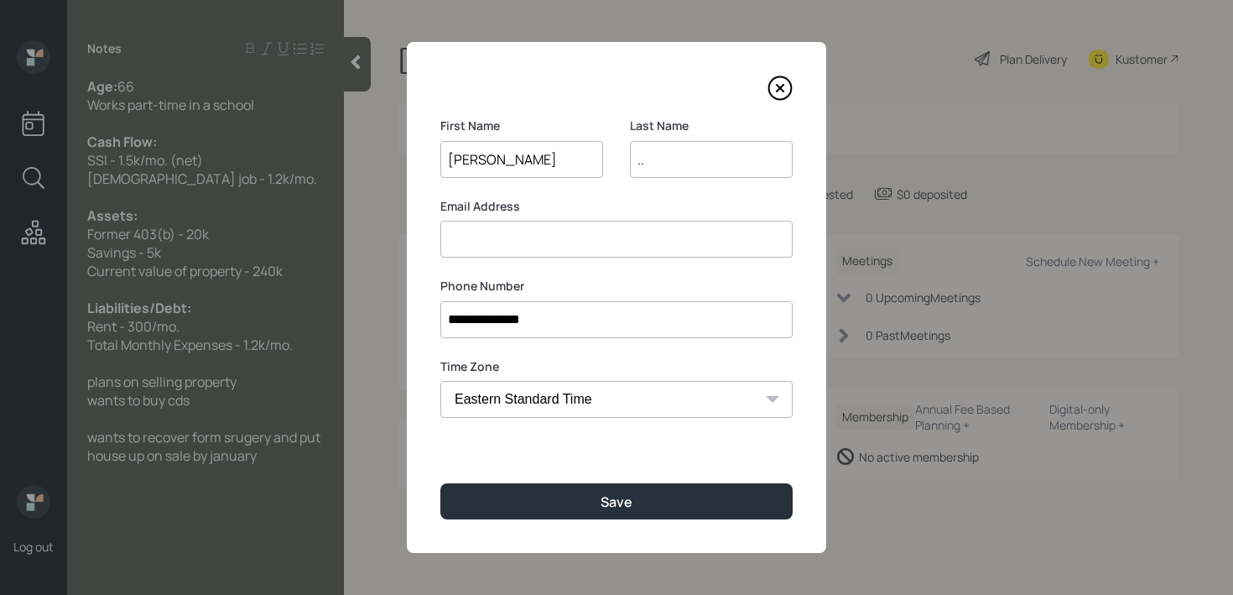
click at [658, 159] on input ".." at bounding box center [711, 159] width 163 height 37
type input ".."
type input "Phiel"
click at [671, 226] on input at bounding box center [616, 239] width 352 height 37
click at [671, 232] on input at bounding box center [616, 239] width 352 height 37
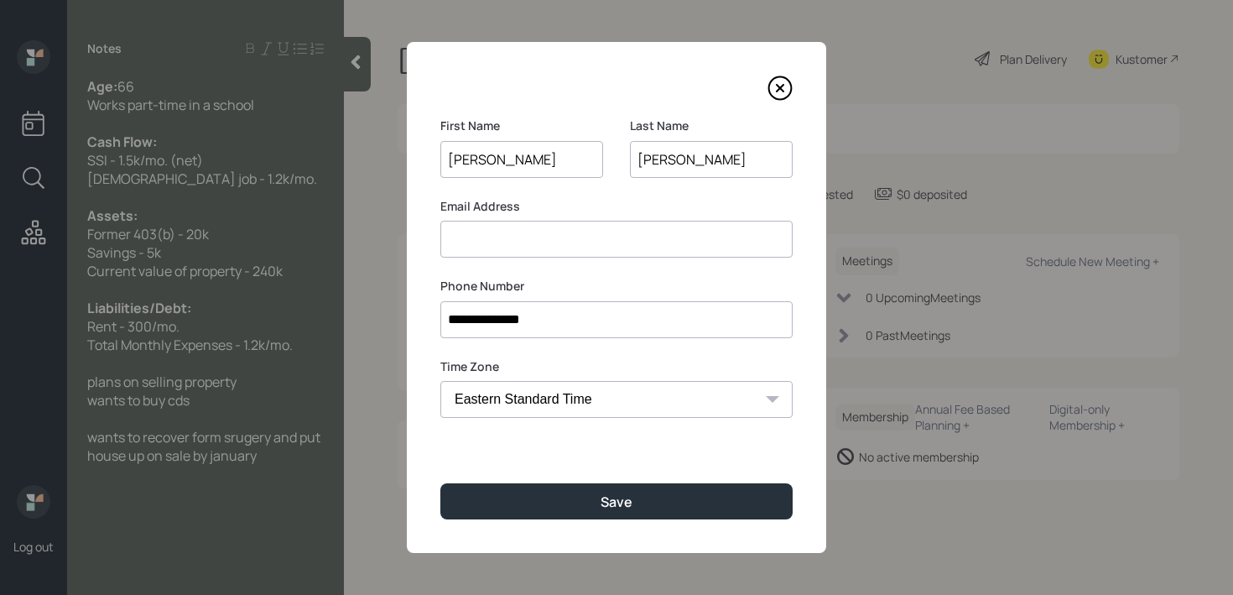
type input "p"
type input "thielmaureen"
click at [647, 169] on input "Phiel" at bounding box center [711, 159] width 163 height 37
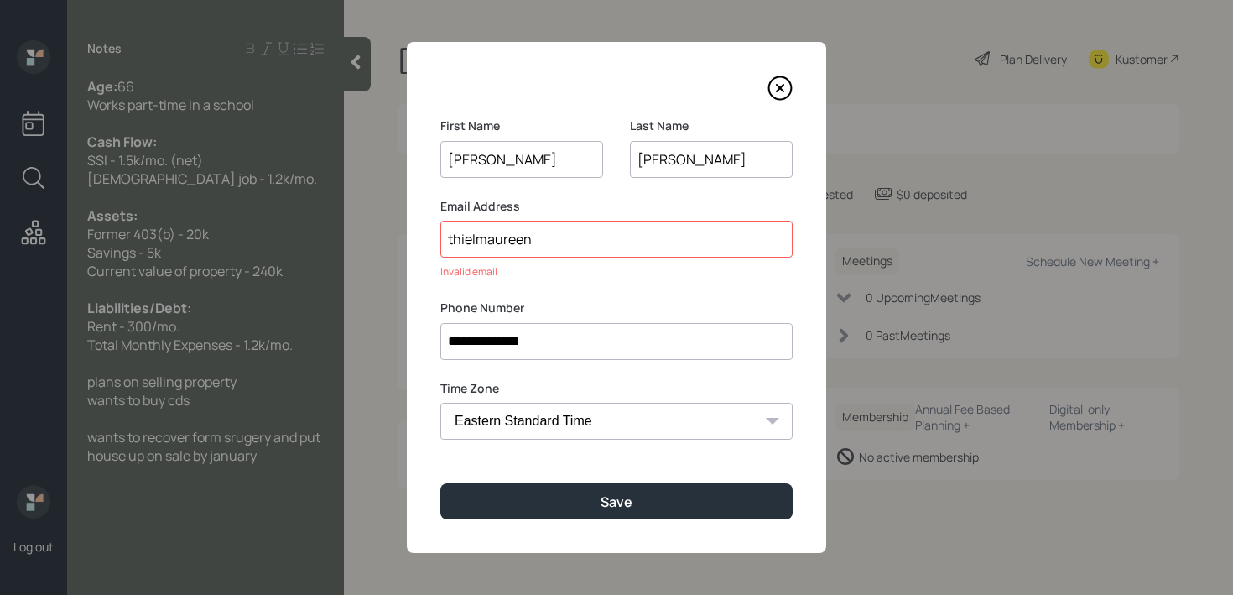
click at [646, 164] on input "Phiel" at bounding box center [711, 159] width 163 height 37
type input "thiel"
click at [619, 226] on input "thielmaureen" at bounding box center [616, 239] width 352 height 37
click at [619, 246] on input "thielmaureen" at bounding box center [616, 239] width 352 height 37
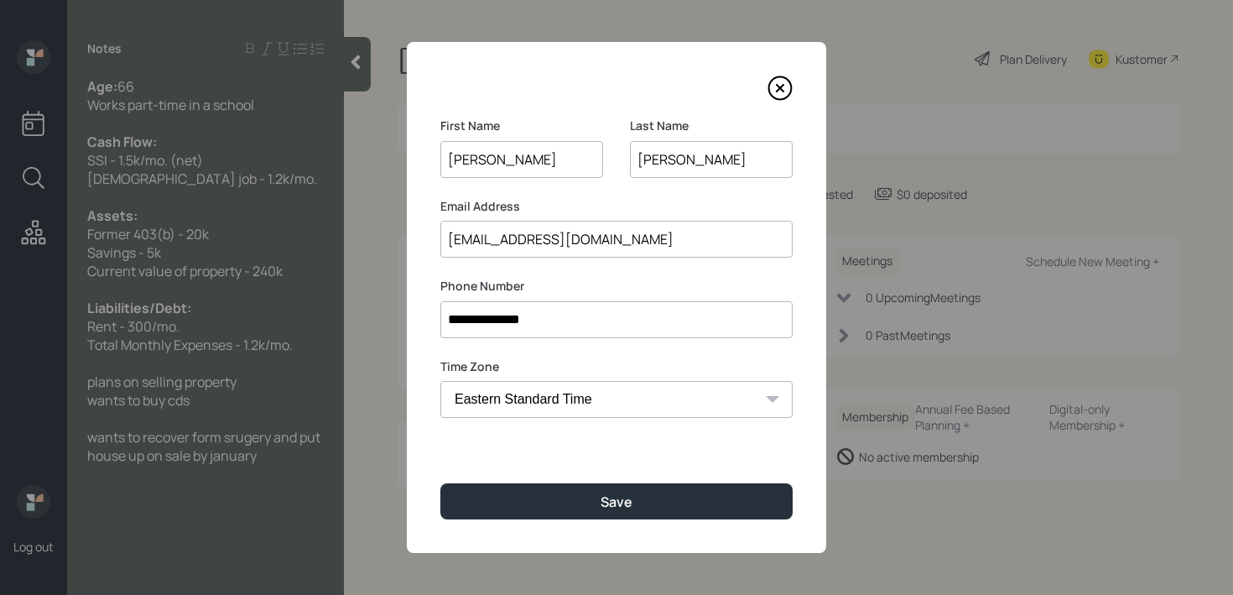
drag, startPoint x: 605, startPoint y: 239, endPoint x: 388, endPoint y: 239, distance: 217.3
click at [388, 239] on div "**********" at bounding box center [616, 297] width 1233 height 595
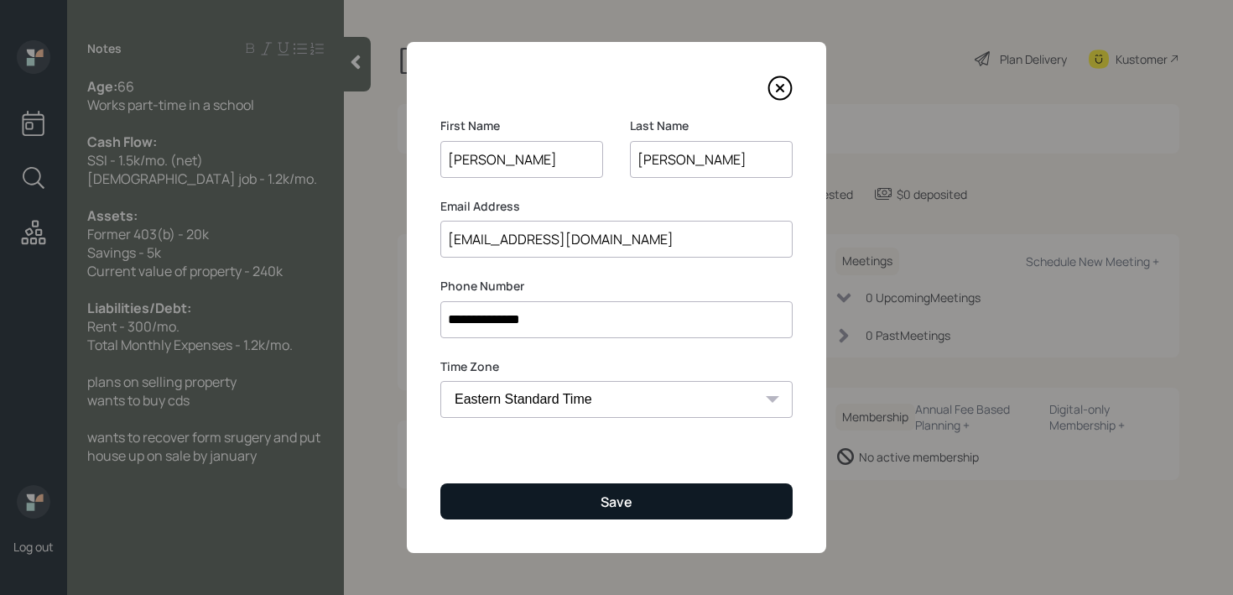
type input "thielmaureen30@gmail.com"
click at [542, 510] on button "Save" at bounding box center [616, 501] width 352 height 36
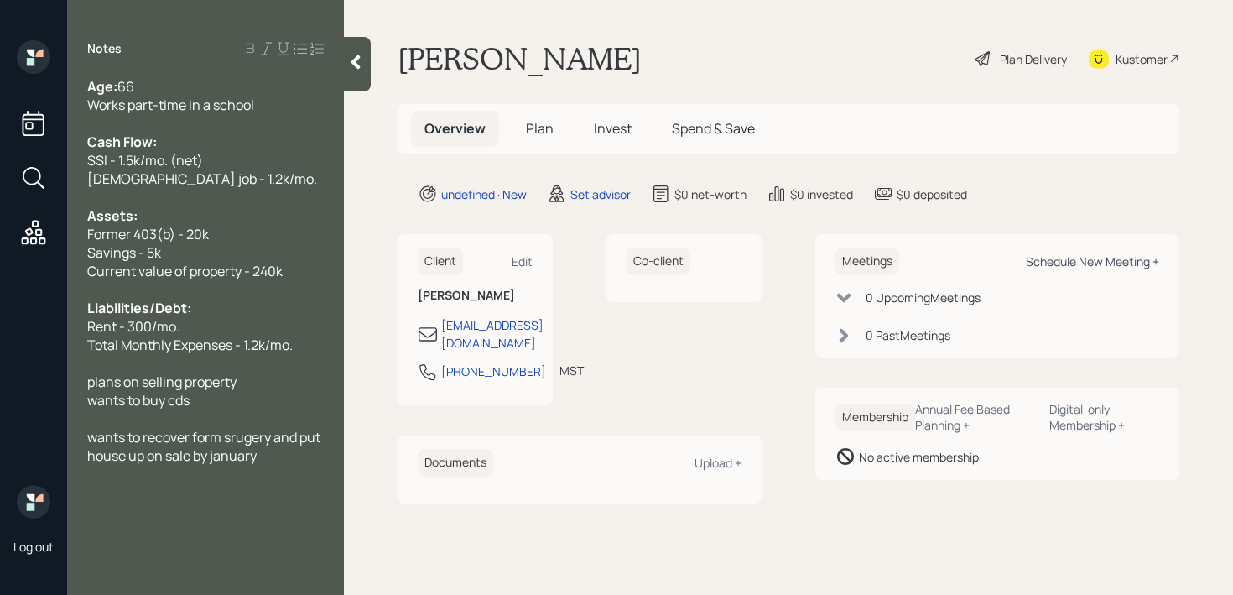
click at [1074, 253] on div "Schedule New Meeting +" at bounding box center [1092, 261] width 133 height 16
select select "round-robin"
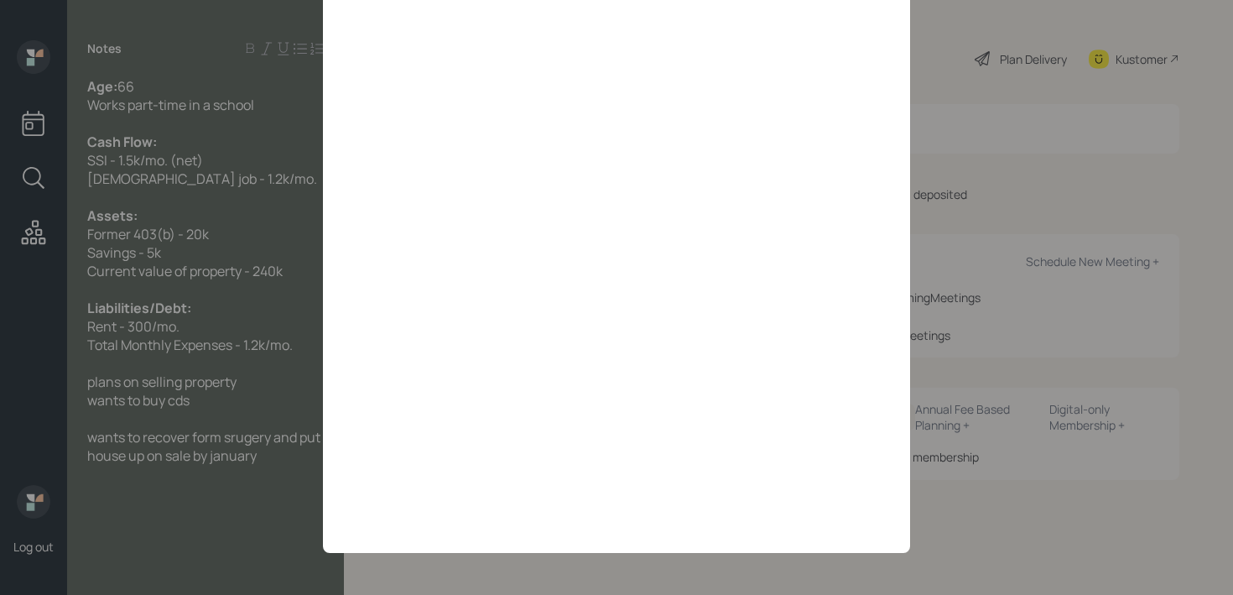
scroll to position [79, 0]
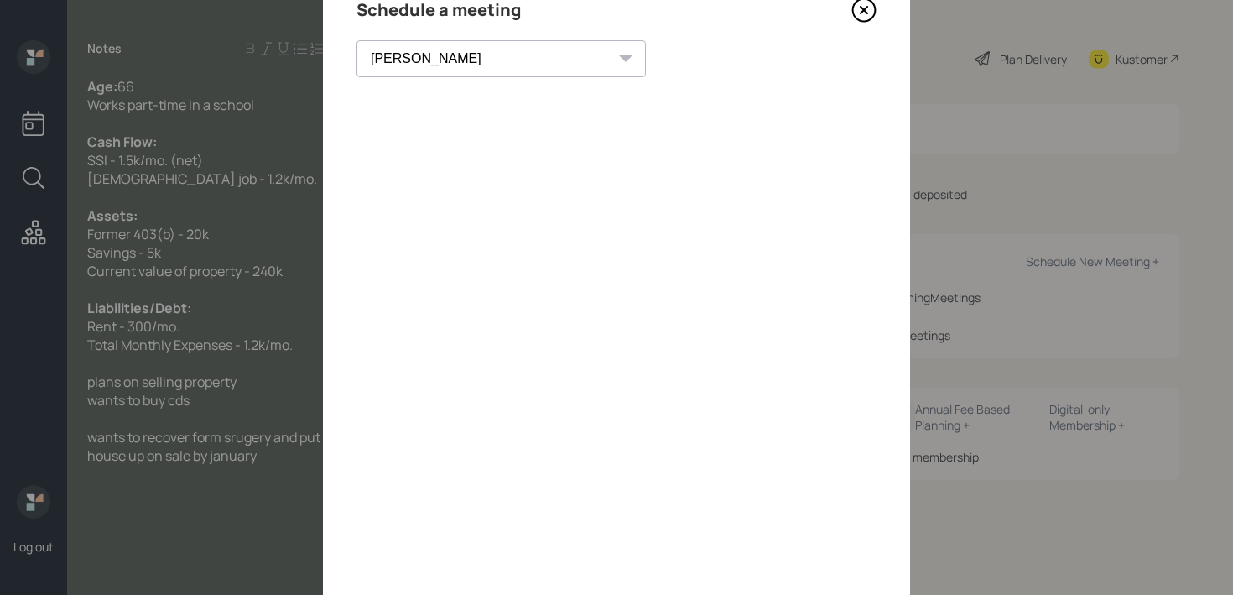
click at [867, 10] on icon at bounding box center [863, 9] width 25 height 25
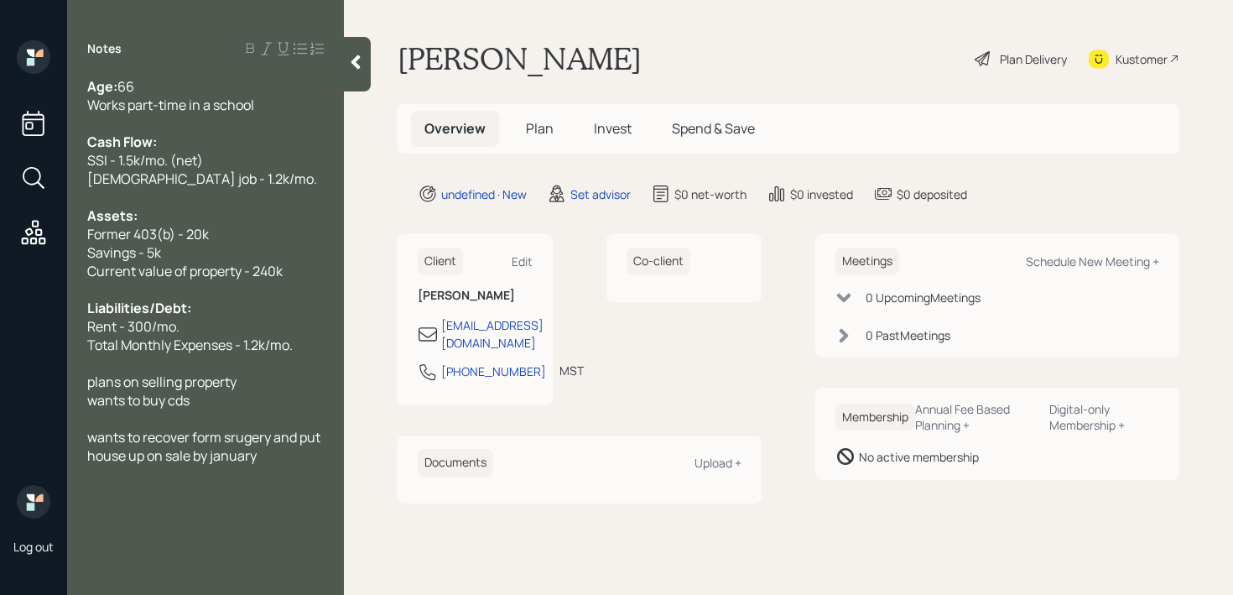
click at [263, 453] on div "wants to recover form srugery and put house up on sale by january" at bounding box center [205, 446] width 237 height 37
click at [1169, 35] on main "Maureen Thiel Plan Delivery Kustomer Overview Plan Invest Spend & Save undefine…" at bounding box center [788, 297] width 889 height 595
click at [1158, 49] on div "Kustomer" at bounding box center [1134, 58] width 91 height 37
click at [263, 338] on span "Total Monthly Expenses - 1.2k/mo." at bounding box center [190, 345] width 206 height 18
click at [256, 490] on div at bounding box center [205, 492] width 237 height 18
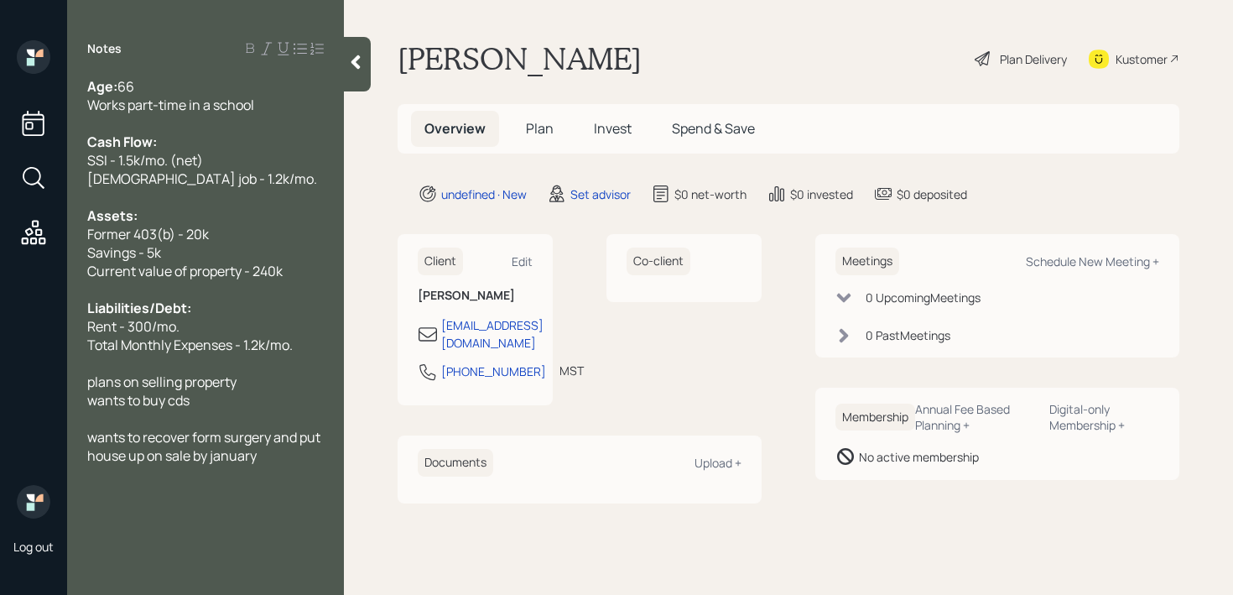
click at [232, 450] on span "wants to recover form surgery and put house up on sale by january" at bounding box center [205, 446] width 236 height 37
click at [240, 394] on div "wants to buy cds" at bounding box center [205, 400] width 237 height 18
click at [247, 389] on div "plans on selling property" at bounding box center [205, 381] width 237 height 18
click at [242, 404] on div "wants to buy cds" at bounding box center [205, 400] width 237 height 18
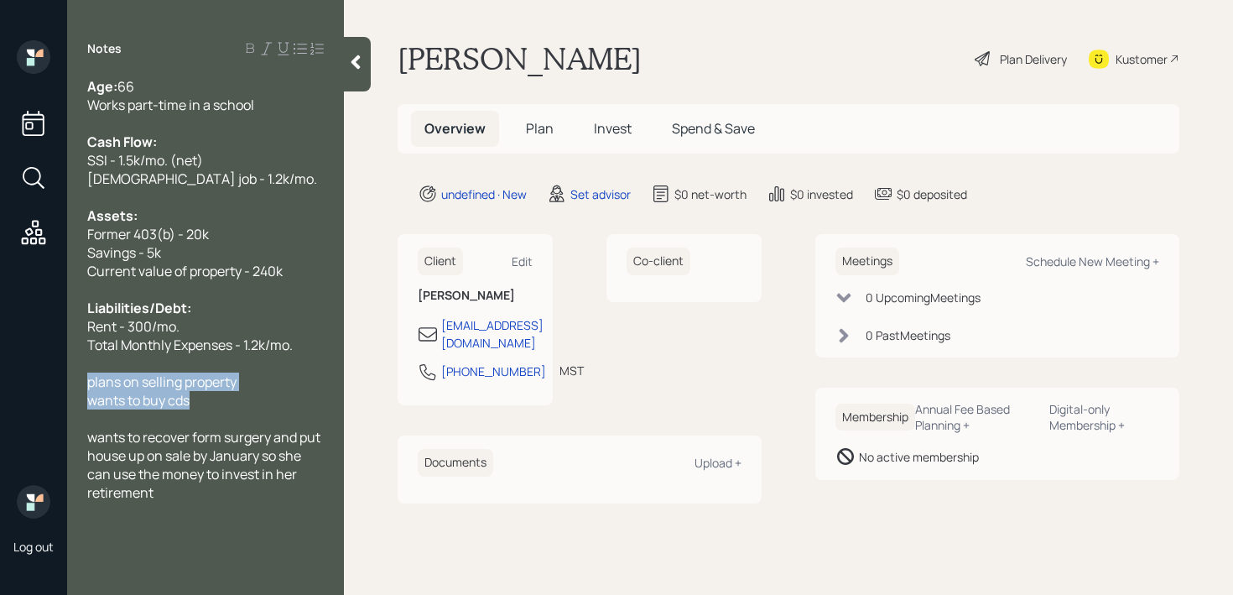
drag, startPoint x: 242, startPoint y: 404, endPoint x: 86, endPoint y: 377, distance: 159.3
click at [86, 377] on div "Age: 66 Works part-time in a school Cash Flow: SSI - 1.5k/mo. (net) Part-time j…" at bounding box center [205, 307] width 277 height 461
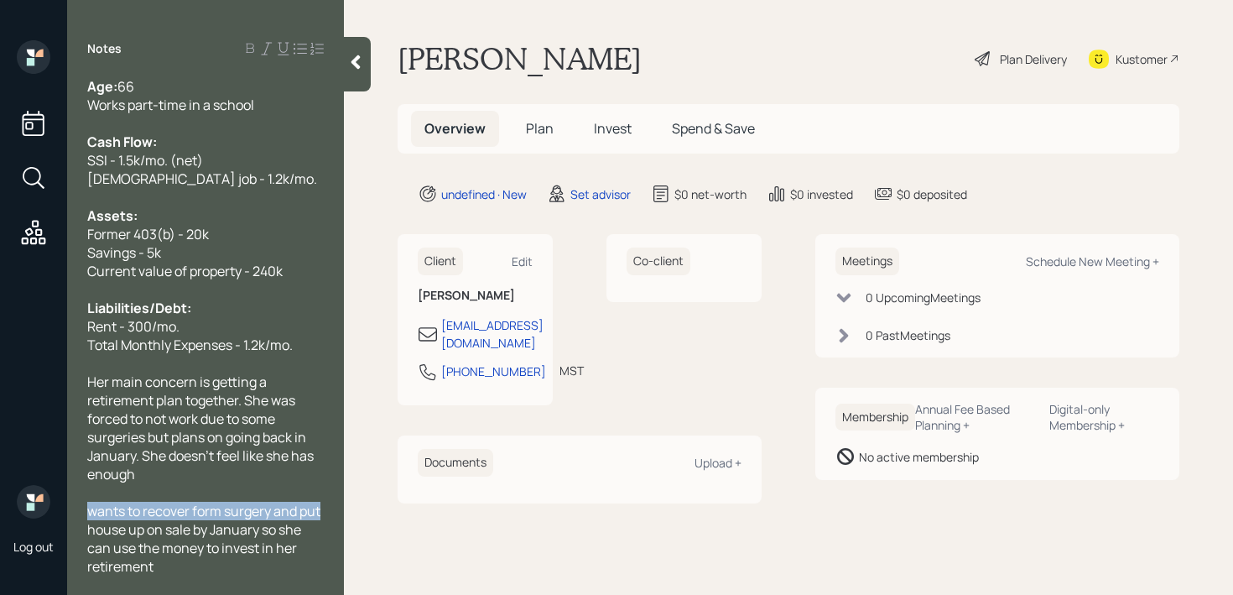
drag, startPoint x: 320, startPoint y: 509, endPoint x: 81, endPoint y: 509, distance: 239.1
click at [81, 509] on div "Age: 66 Works part-time in a school Cash Flow: SSI - 1.5k/mo. (net) Part-time j…" at bounding box center [205, 325] width 277 height 497
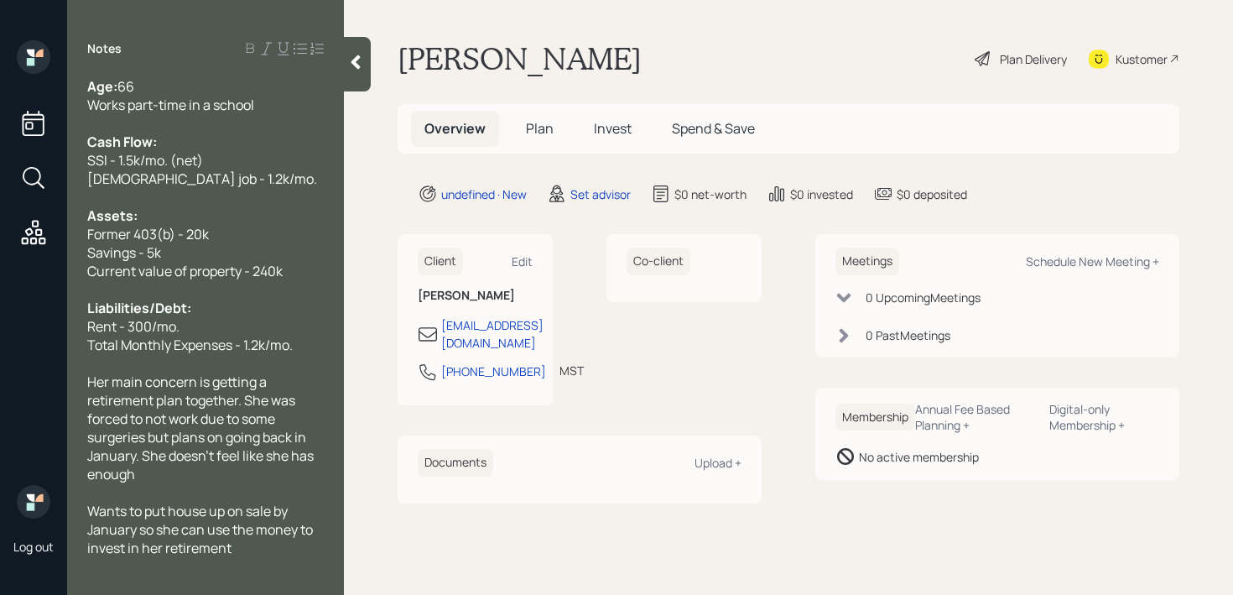
click at [284, 544] on div "Wants to put house up on sale by January so she can use the money to invest in …" at bounding box center [205, 529] width 237 height 55
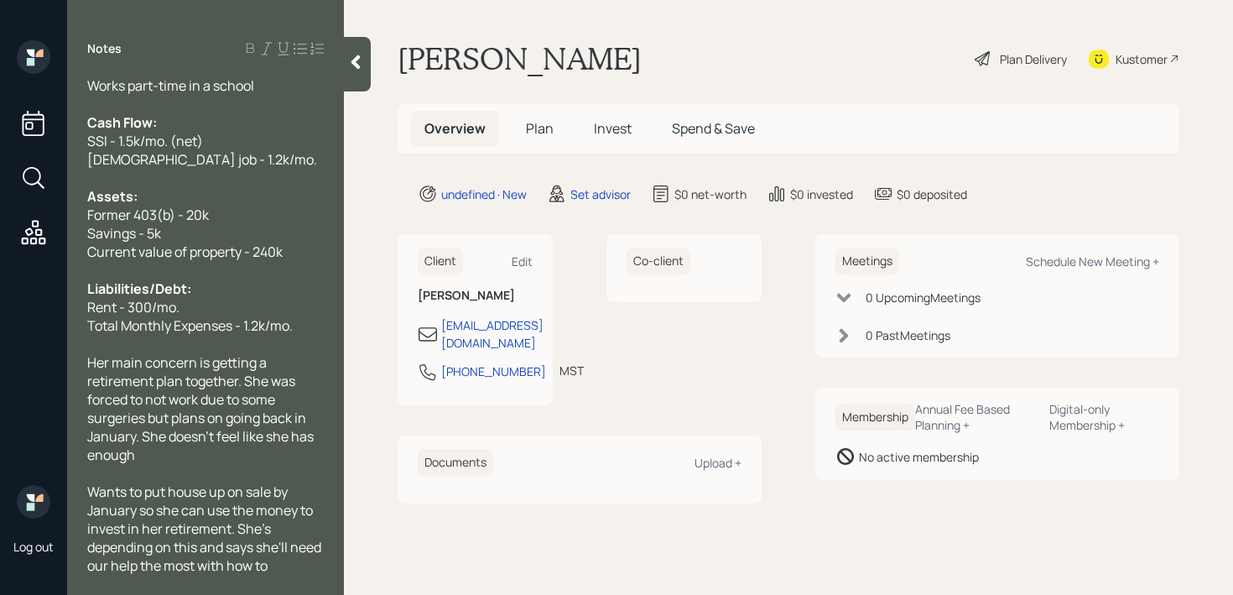
scroll to position [38, 0]
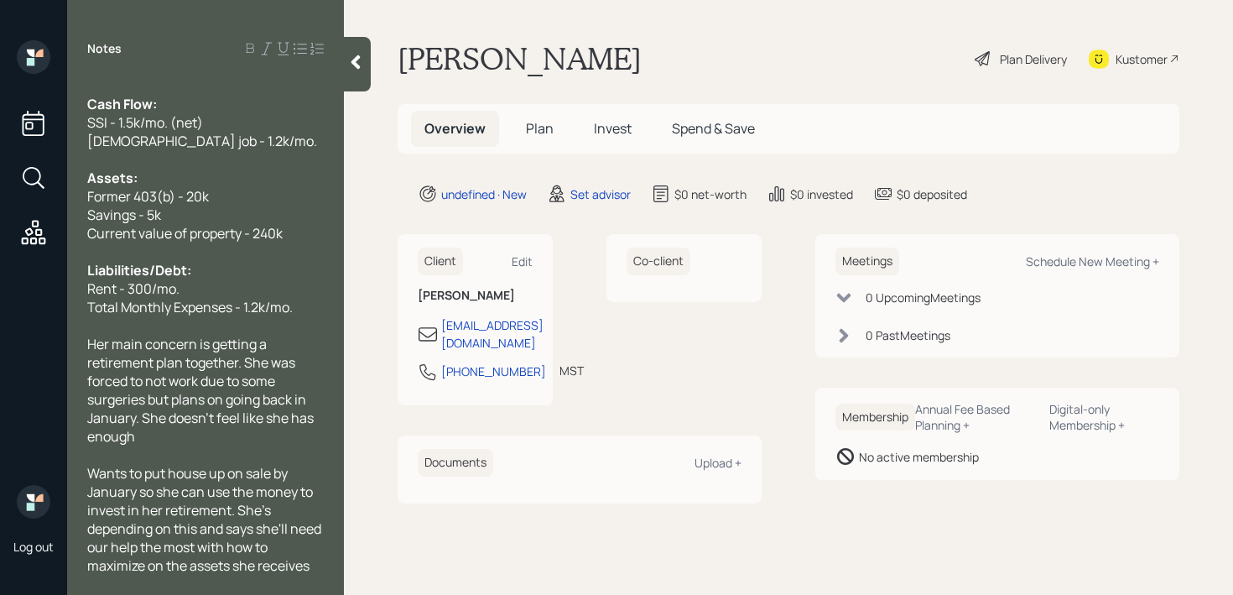
click at [297, 353] on span "Her main concern is getting a retirement plan together. She was forced to not w…" at bounding box center [201, 390] width 229 height 111
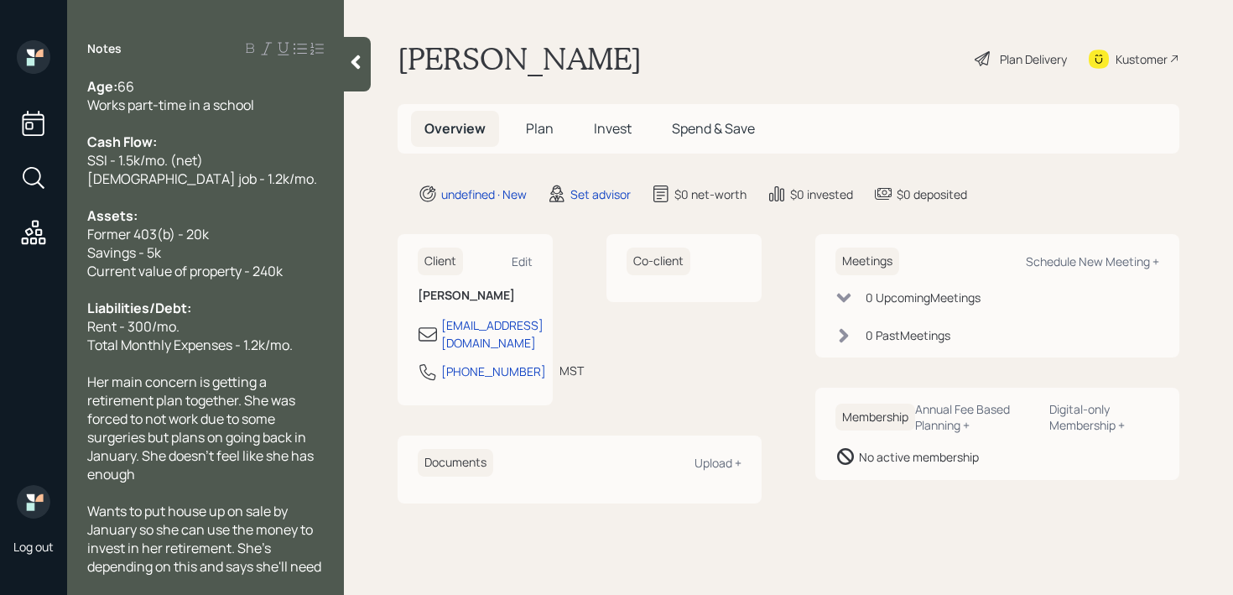
click at [356, 58] on icon at bounding box center [355, 62] width 9 height 14
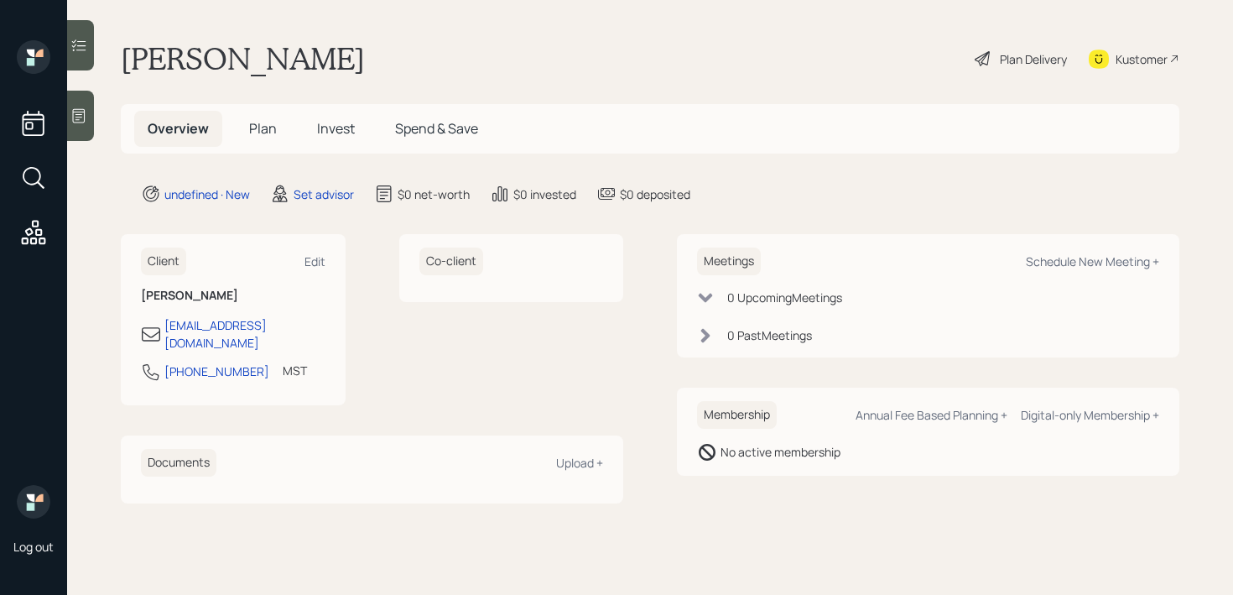
click at [491, 9] on main "Maureen Thiel Plan Delivery Kustomer Overview Plan Invest Spend & Save undefine…" at bounding box center [650, 297] width 1166 height 595
